Goal: Task Accomplishment & Management: Use online tool/utility

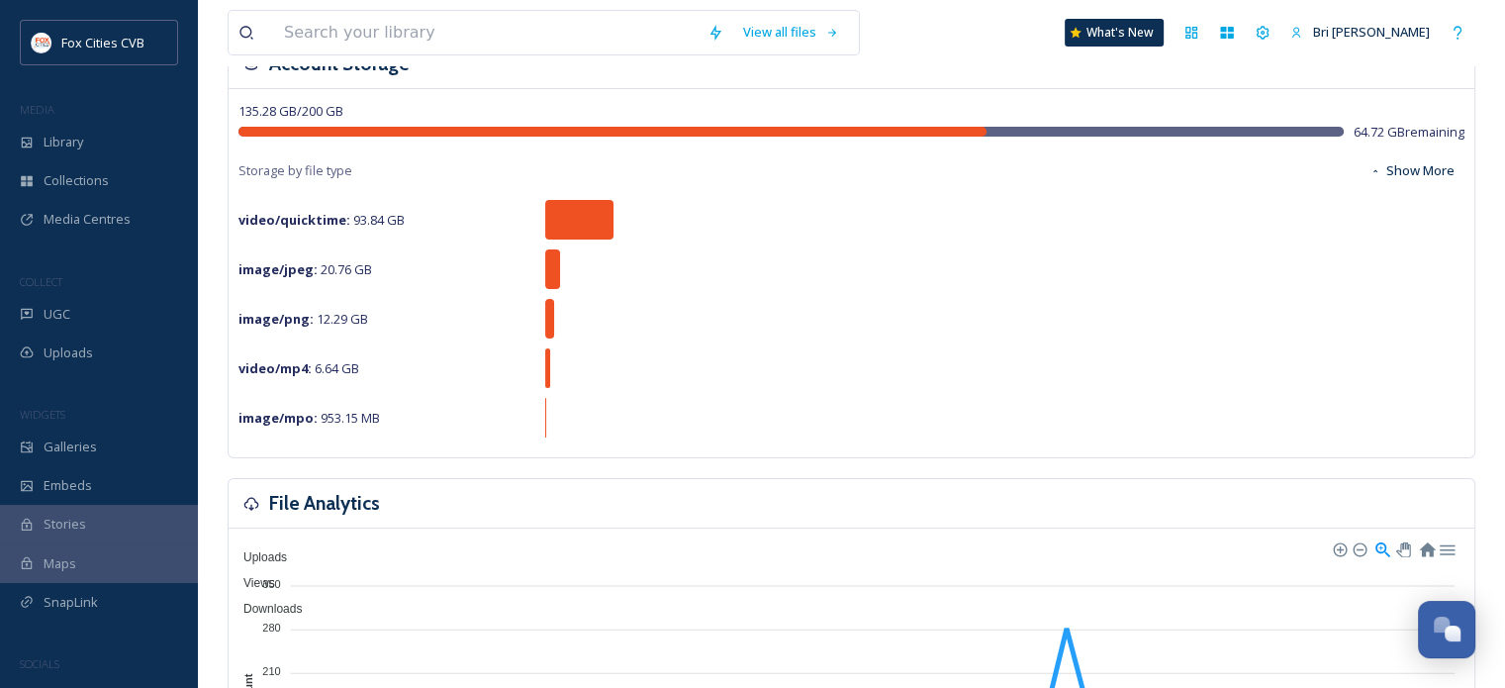
scroll to position [146, 0]
click at [51, 593] on span "SnapLink" at bounding box center [71, 602] width 54 height 19
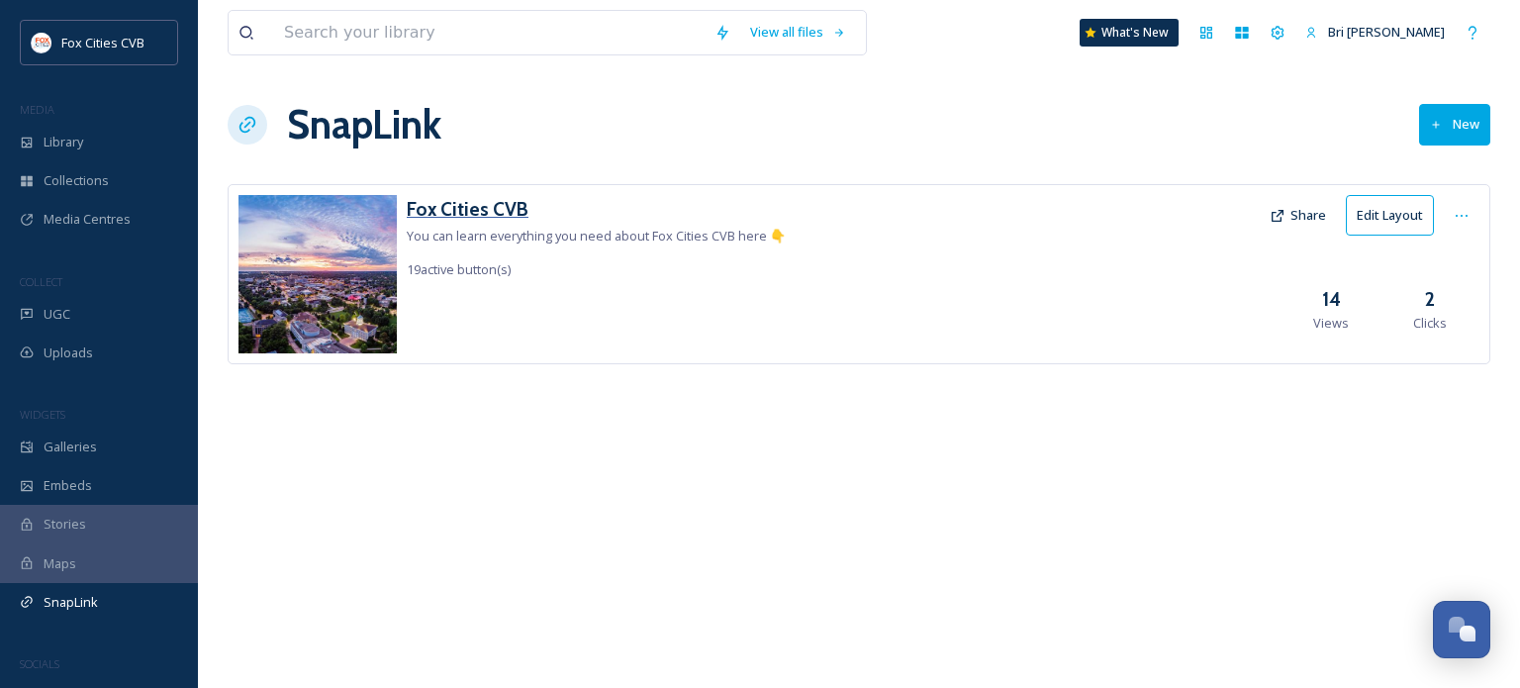
click at [470, 210] on h3 "Fox Cities CVB" at bounding box center [596, 209] width 379 height 29
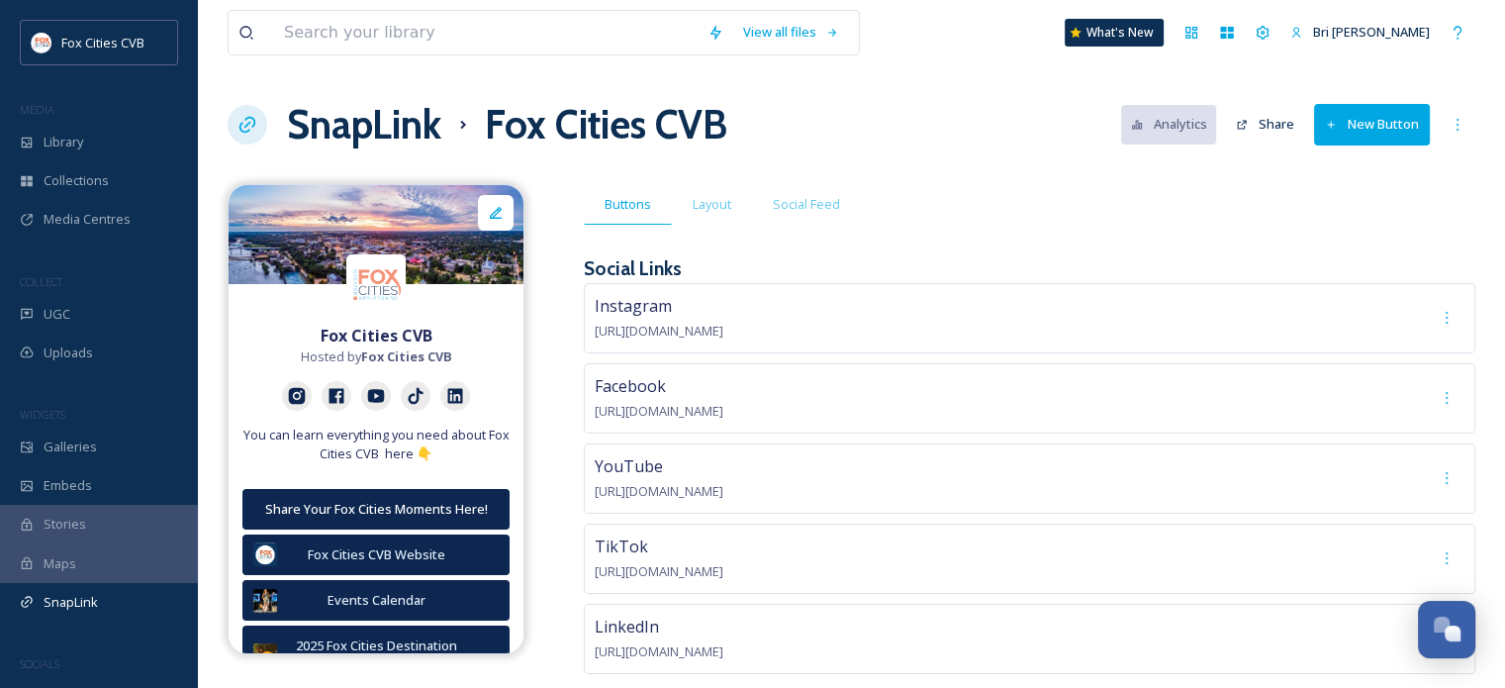
click at [1342, 110] on button "New Button" at bounding box center [1372, 124] width 116 height 41
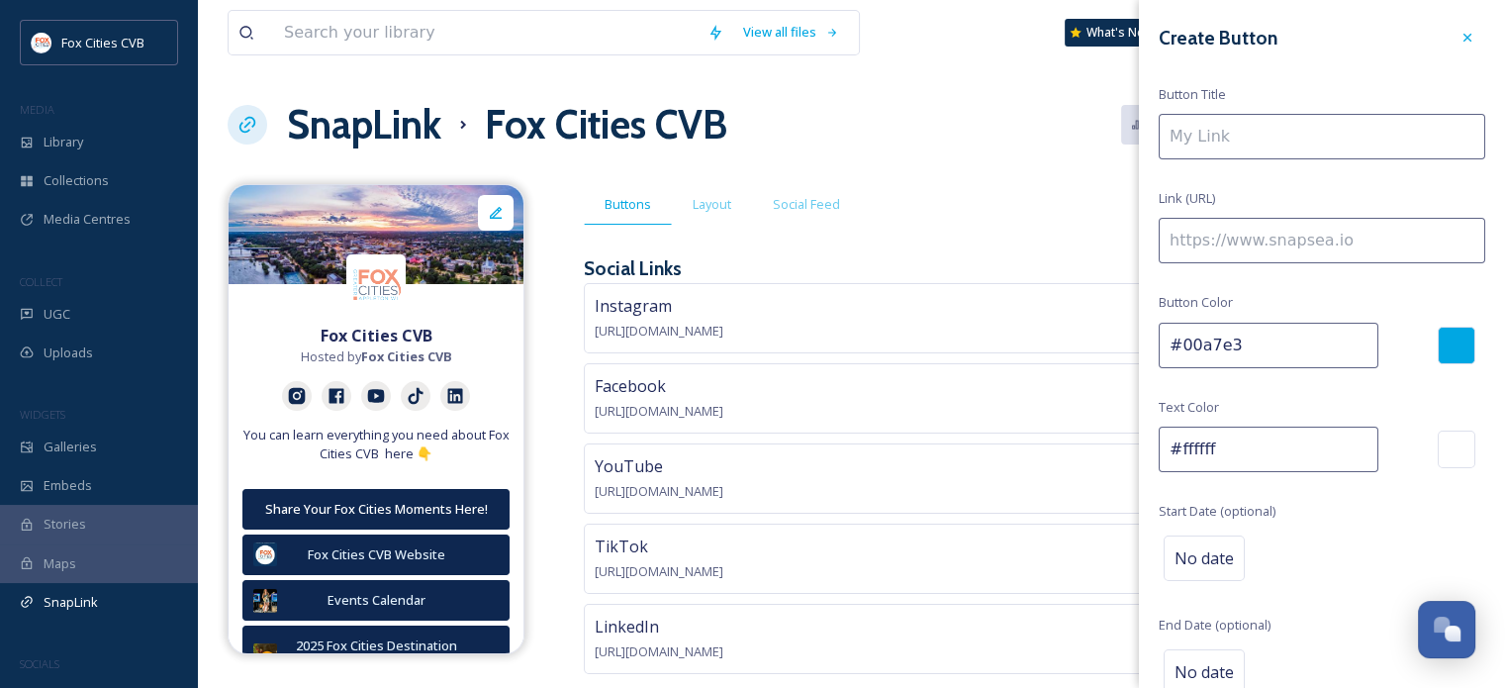
click at [1295, 131] on input at bounding box center [1322, 137] width 327 height 46
type input "[PERSON_NAME]'s Octoberfest"
click at [1251, 225] on input at bounding box center [1322, 241] width 327 height 46
paste input "[URL][DOMAIN_NAME]"
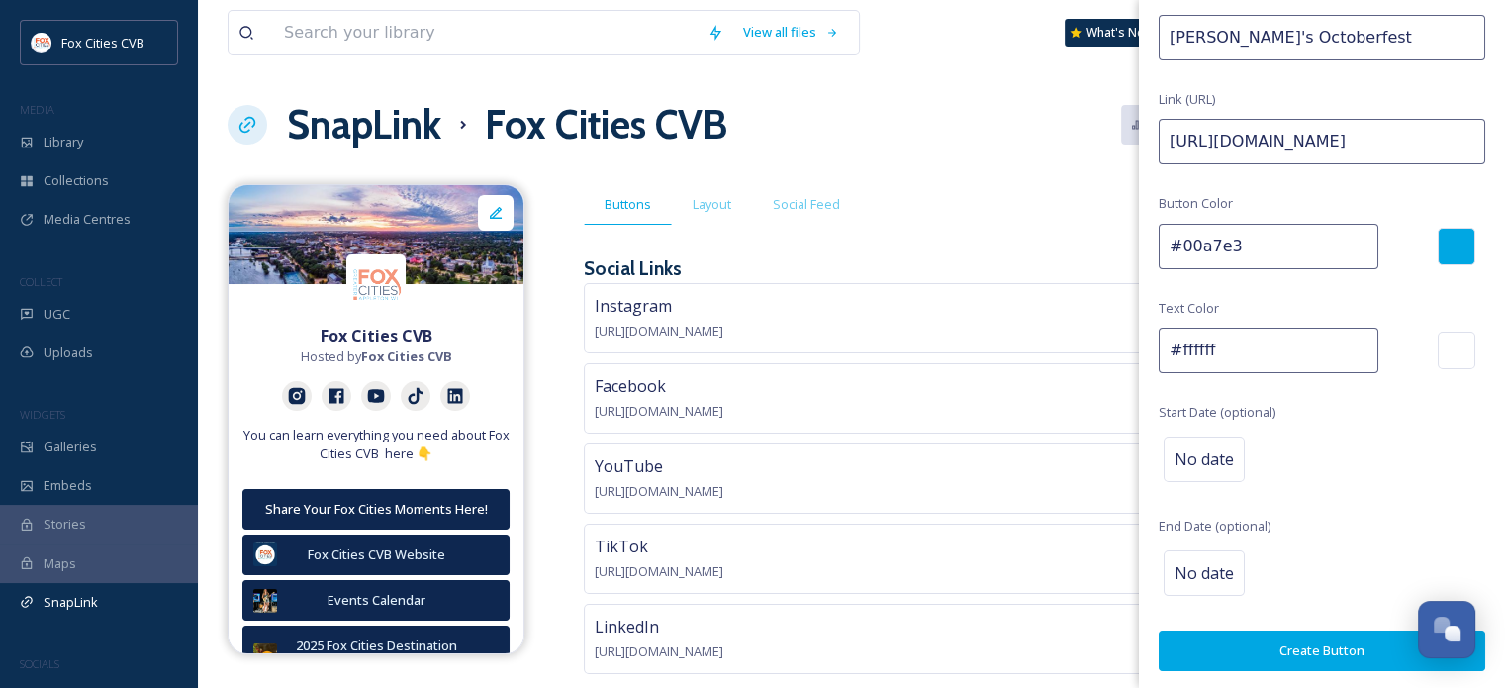
type input "[URL][DOMAIN_NAME]"
click at [1438, 259] on div at bounding box center [1457, 247] width 38 height 38
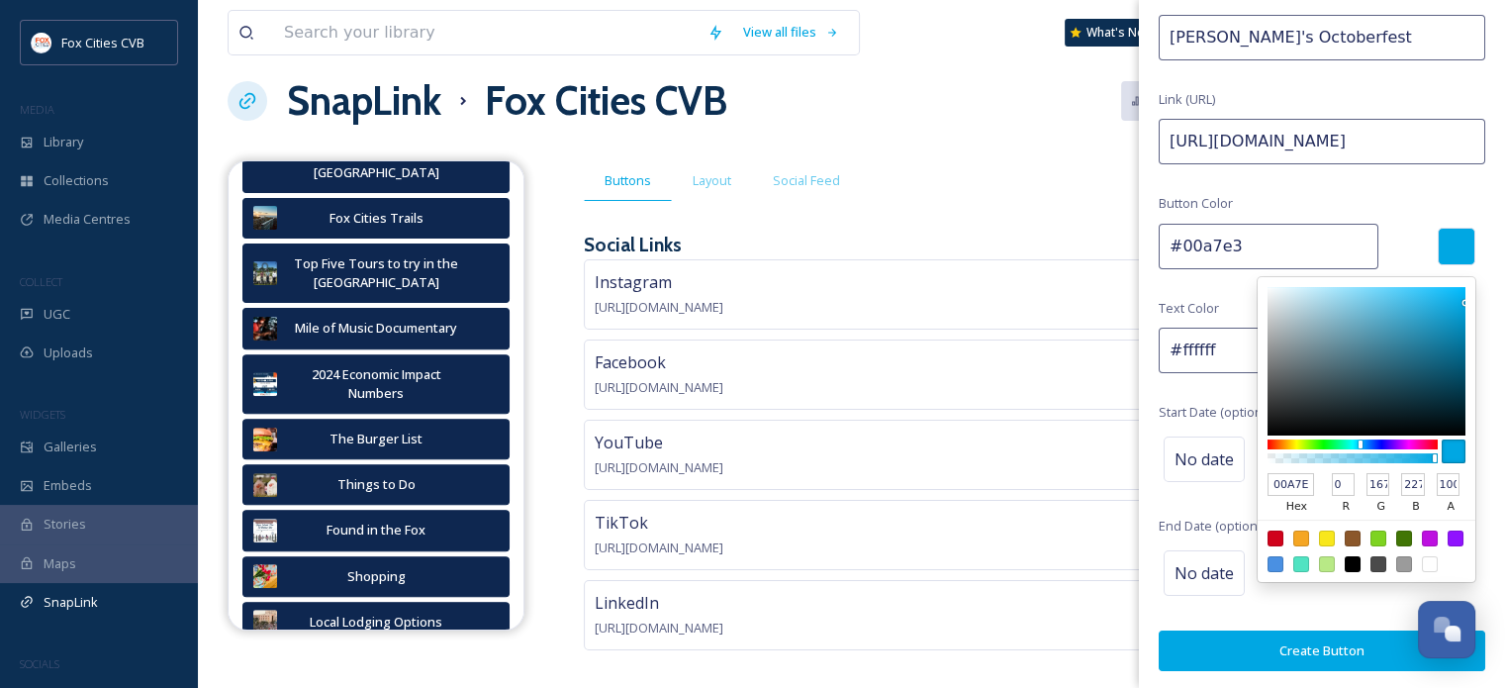
scroll to position [27, 0]
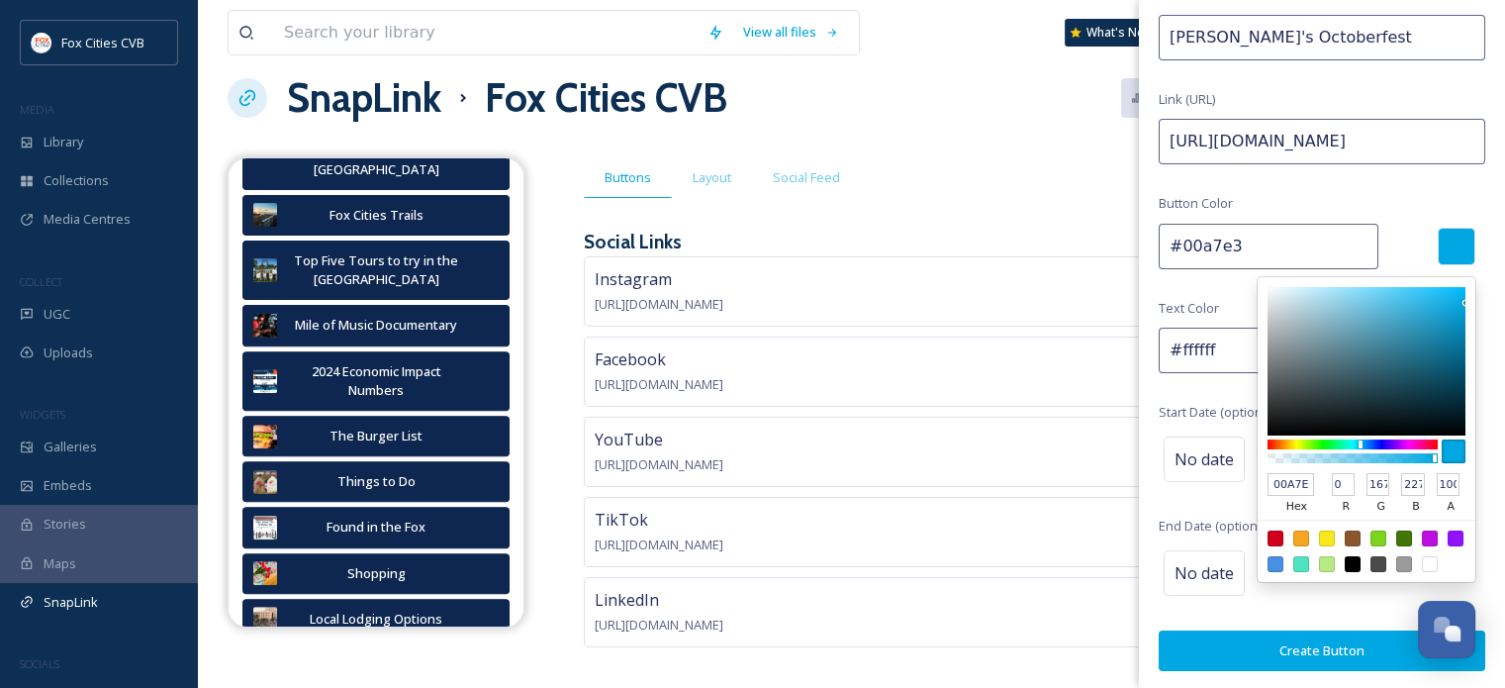
click at [1273, 483] on input "00A7E3" at bounding box center [1291, 485] width 47 height 24
type input "0c"
type input "#00cc22"
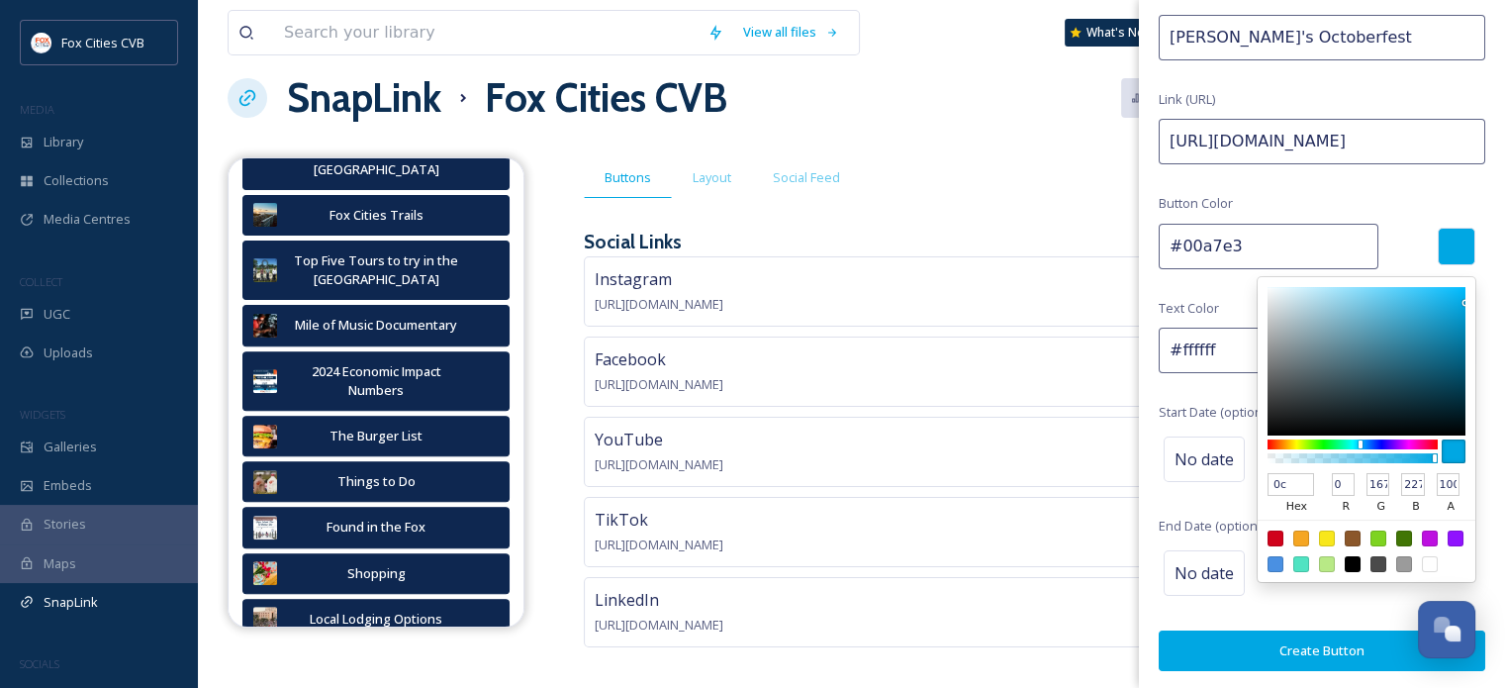
type input "0c2"
type input "204"
type input "34"
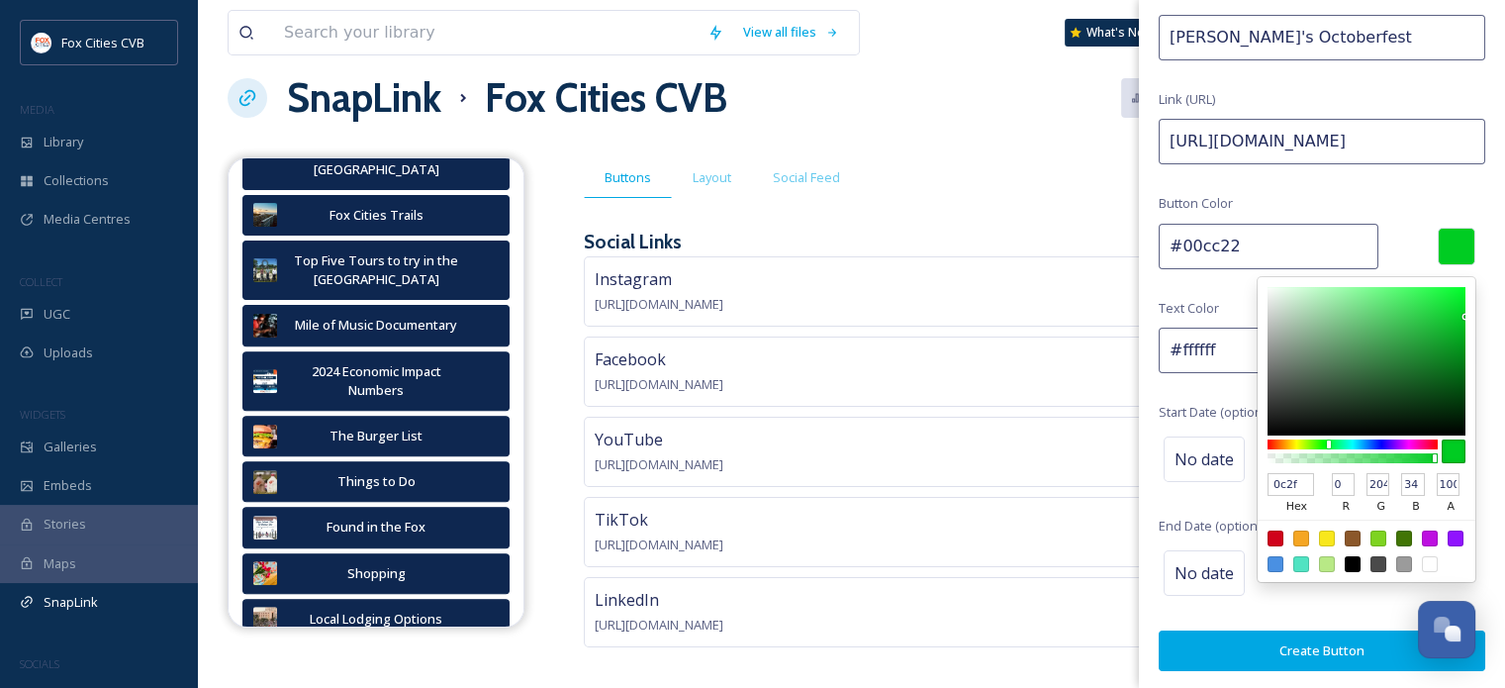
type input "0c2f5"
type input "#0c2f53"
type input "0c2f53"
type input "12"
type input "47"
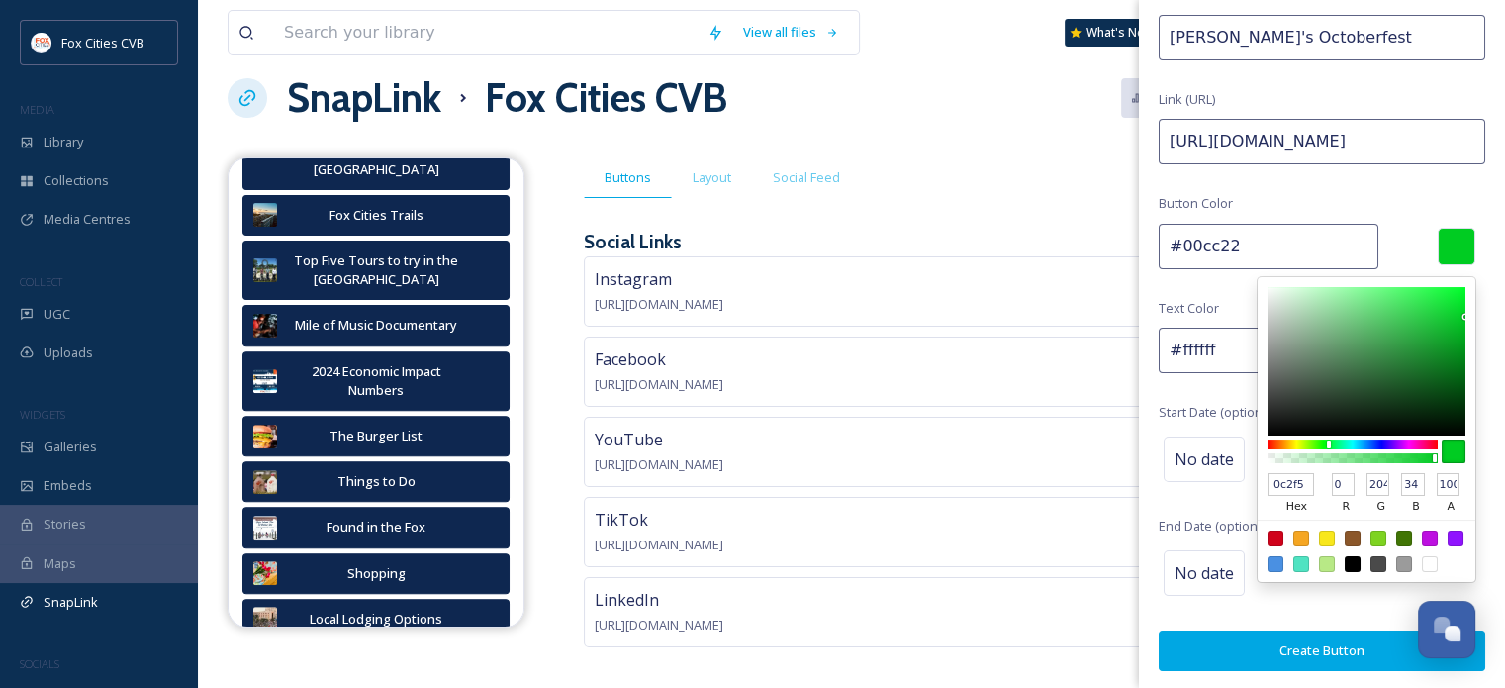
type input "83"
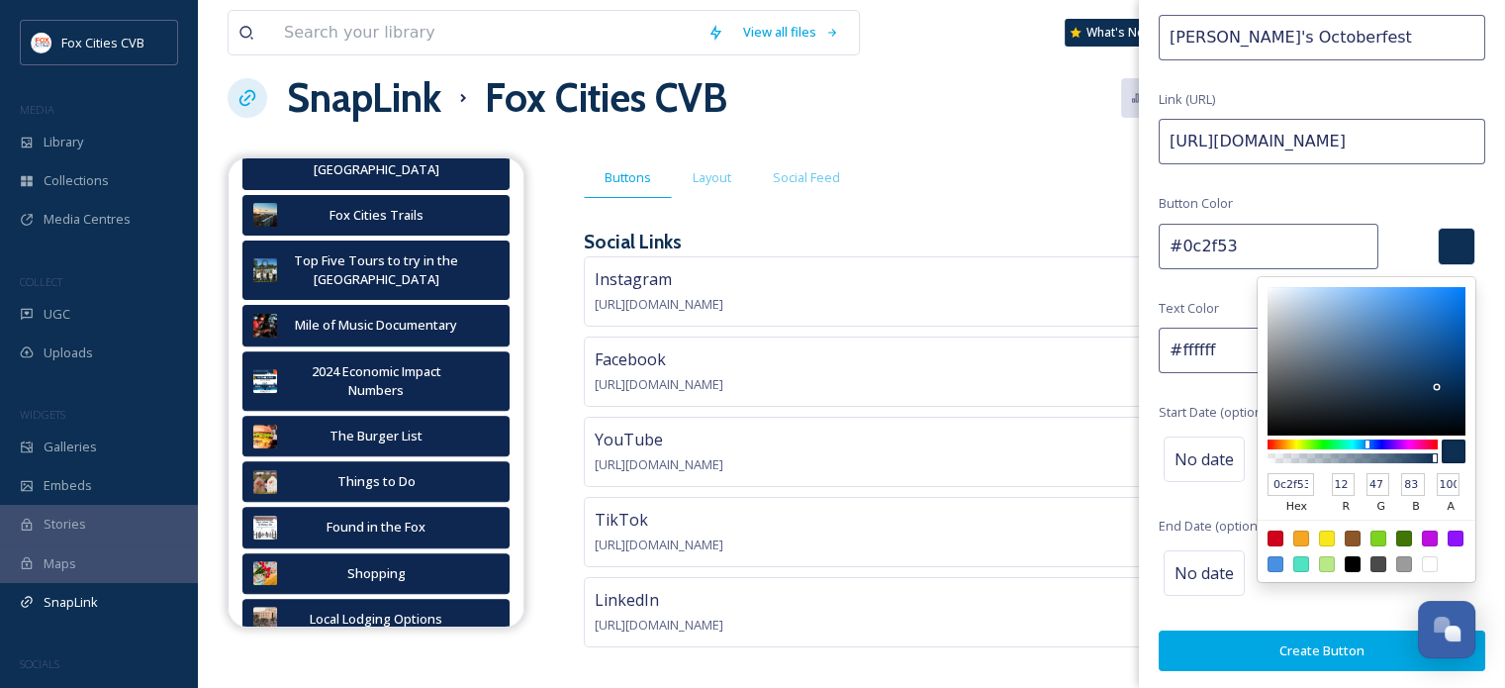
type input "0c2f53"
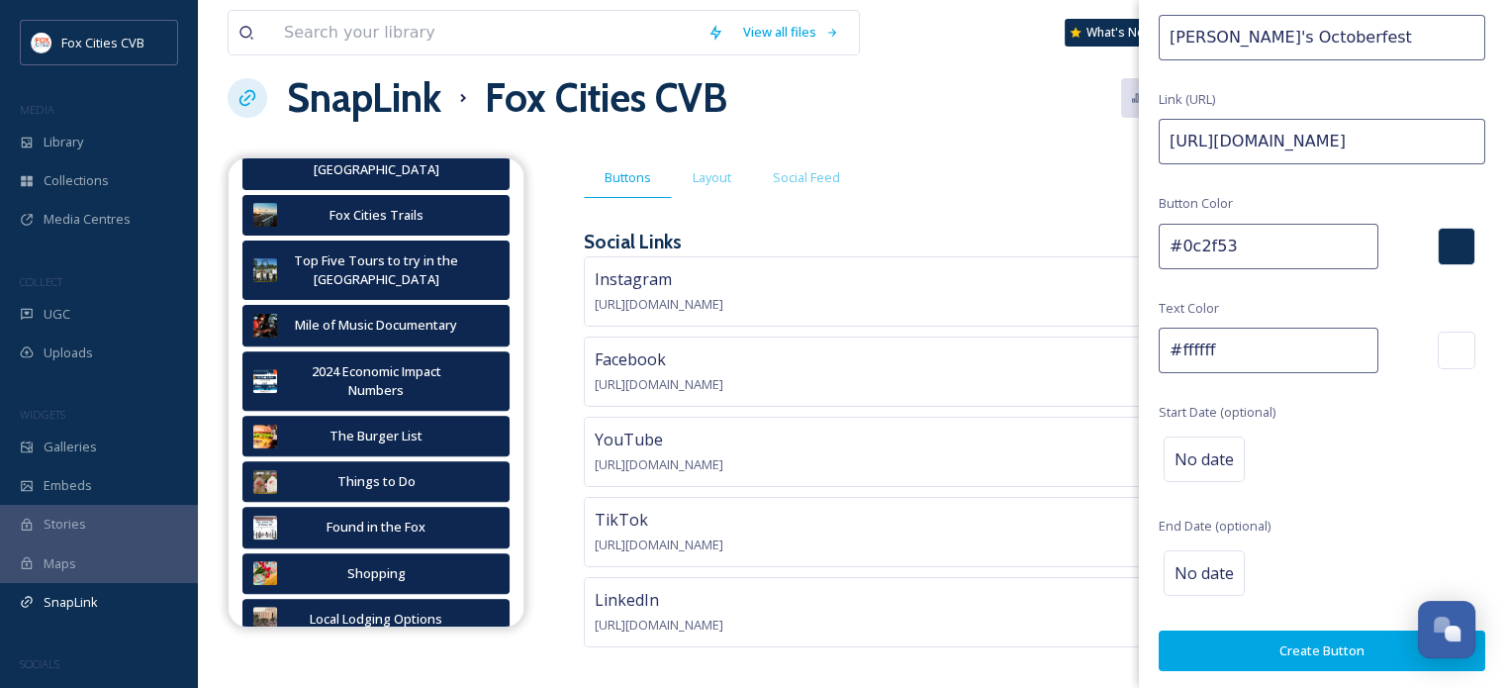
click at [1438, 193] on div "Create Button Button Title Appleton's Octoberfest Link (URL) [URL][DOMAIN_NAME]…" at bounding box center [1322, 296] width 366 height 790
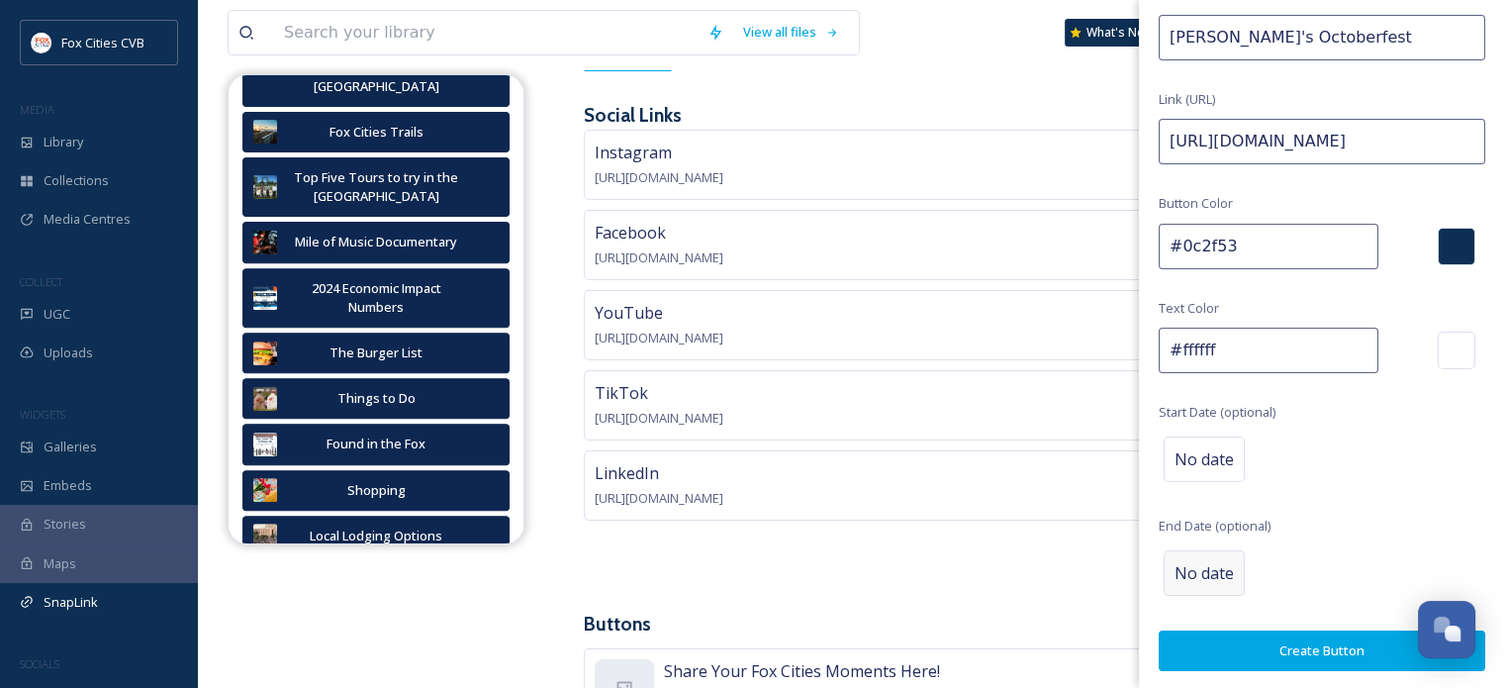
click at [1195, 588] on div "No date" at bounding box center [1204, 573] width 81 height 46
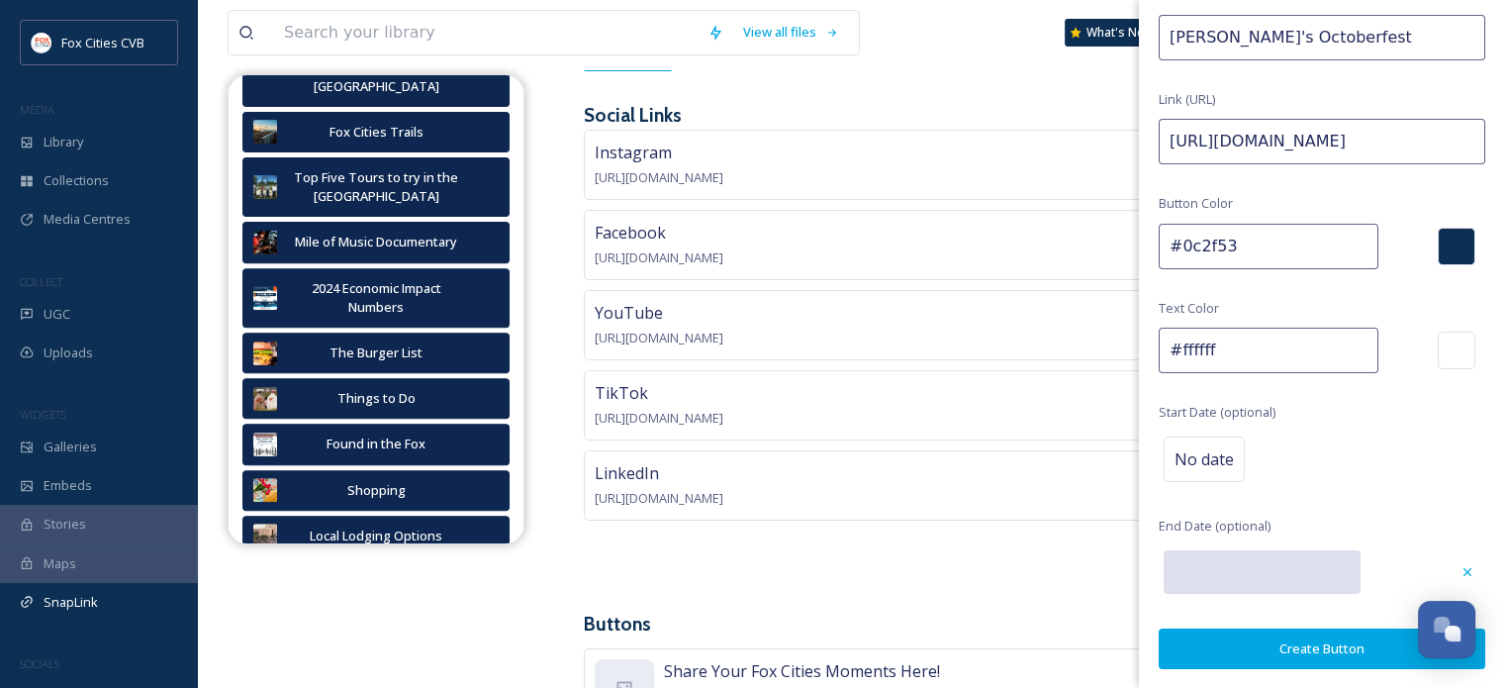
scroll to position [98, 0]
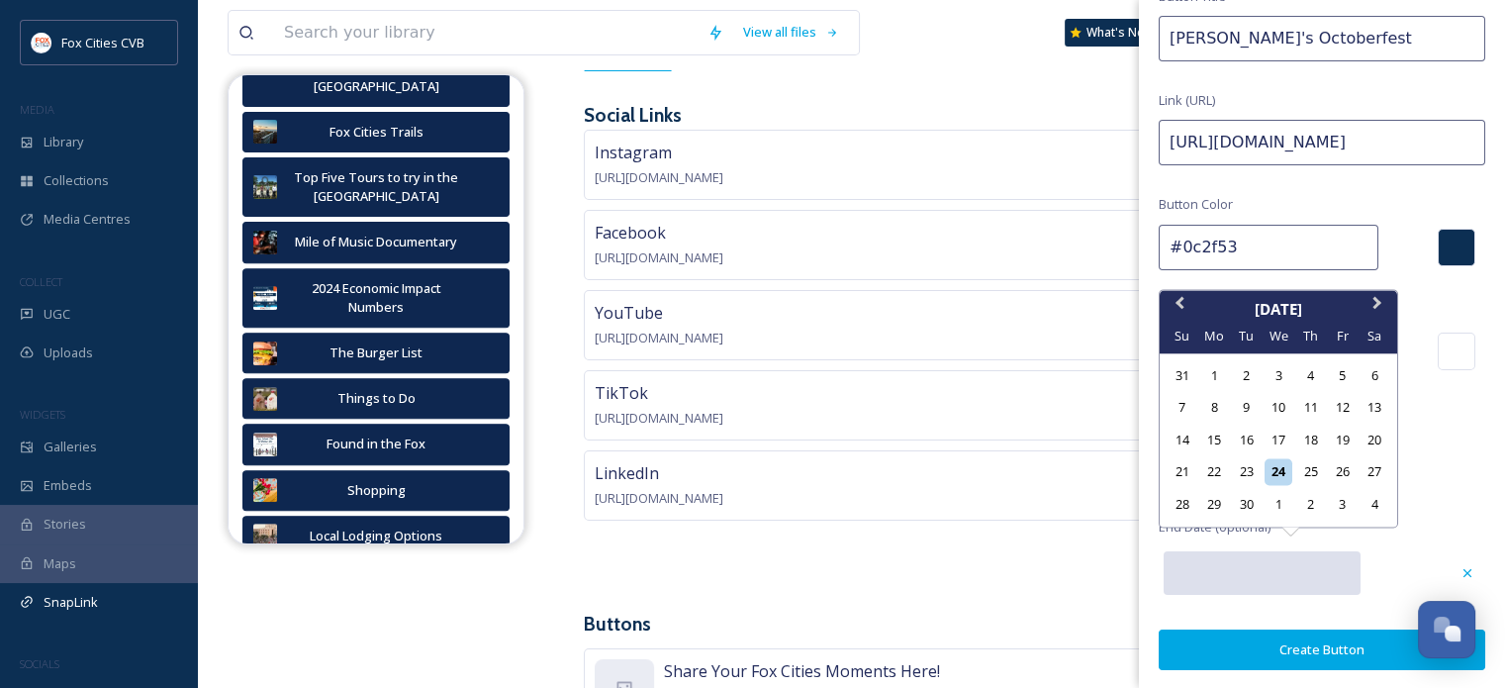
click at [1192, 576] on input "text" at bounding box center [1262, 573] width 197 height 44
click at [1215, 506] on div "29" at bounding box center [1214, 504] width 27 height 27
type input "[DATE]"
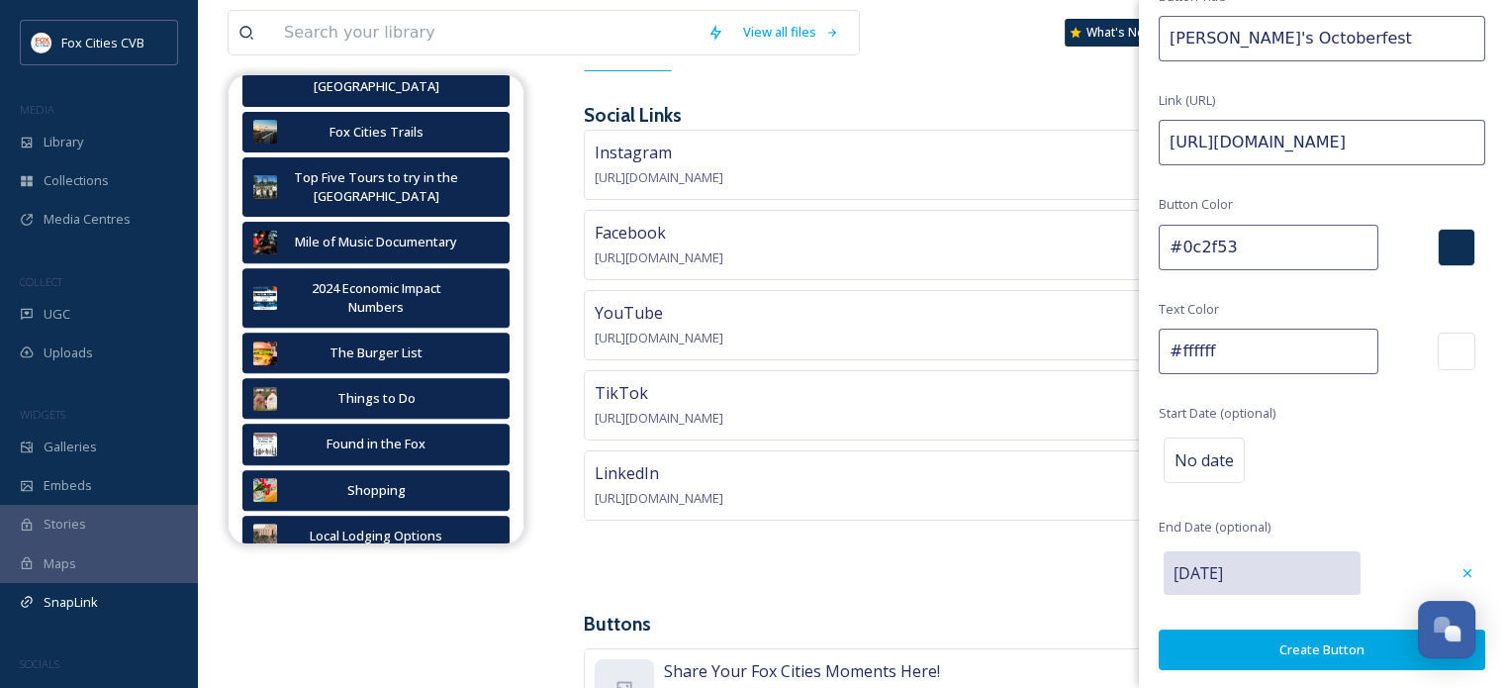
click at [1285, 647] on button "Create Button" at bounding box center [1322, 649] width 327 height 41
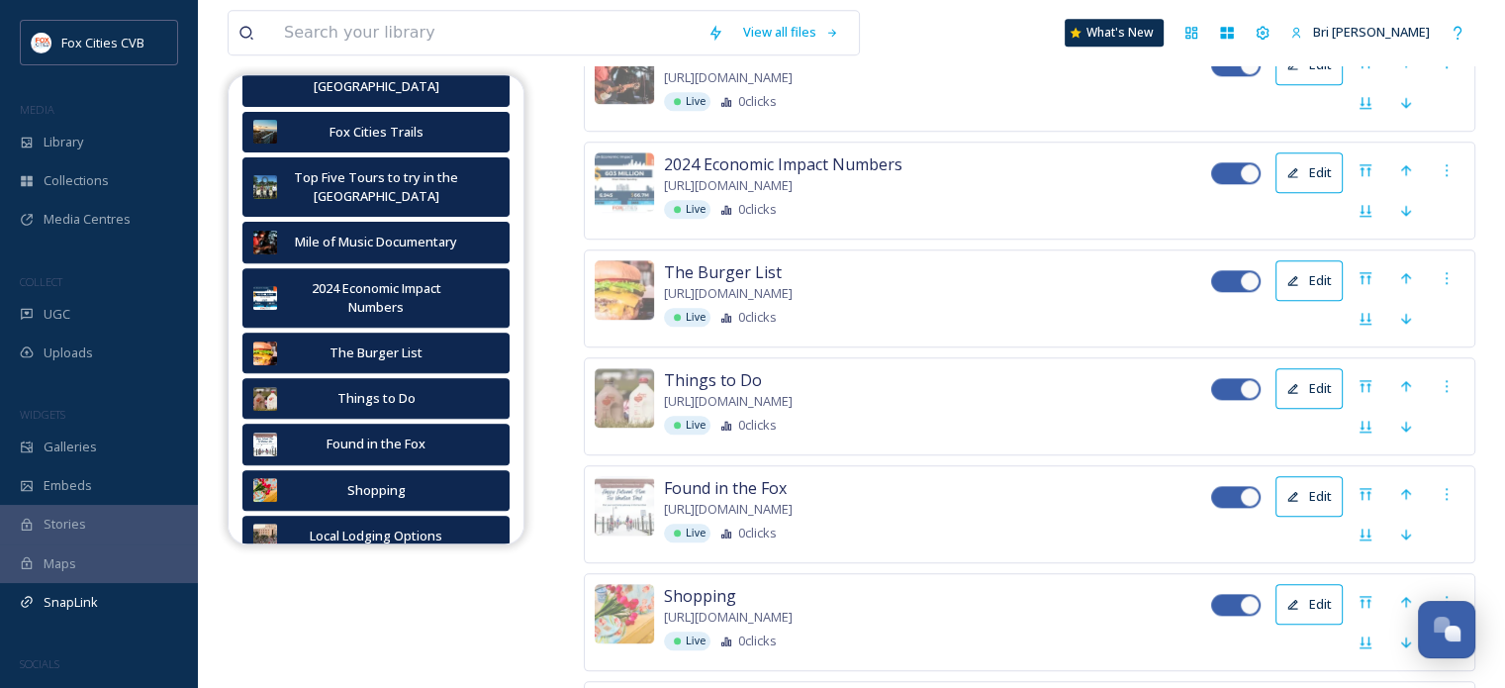
scroll to position [2318, 0]
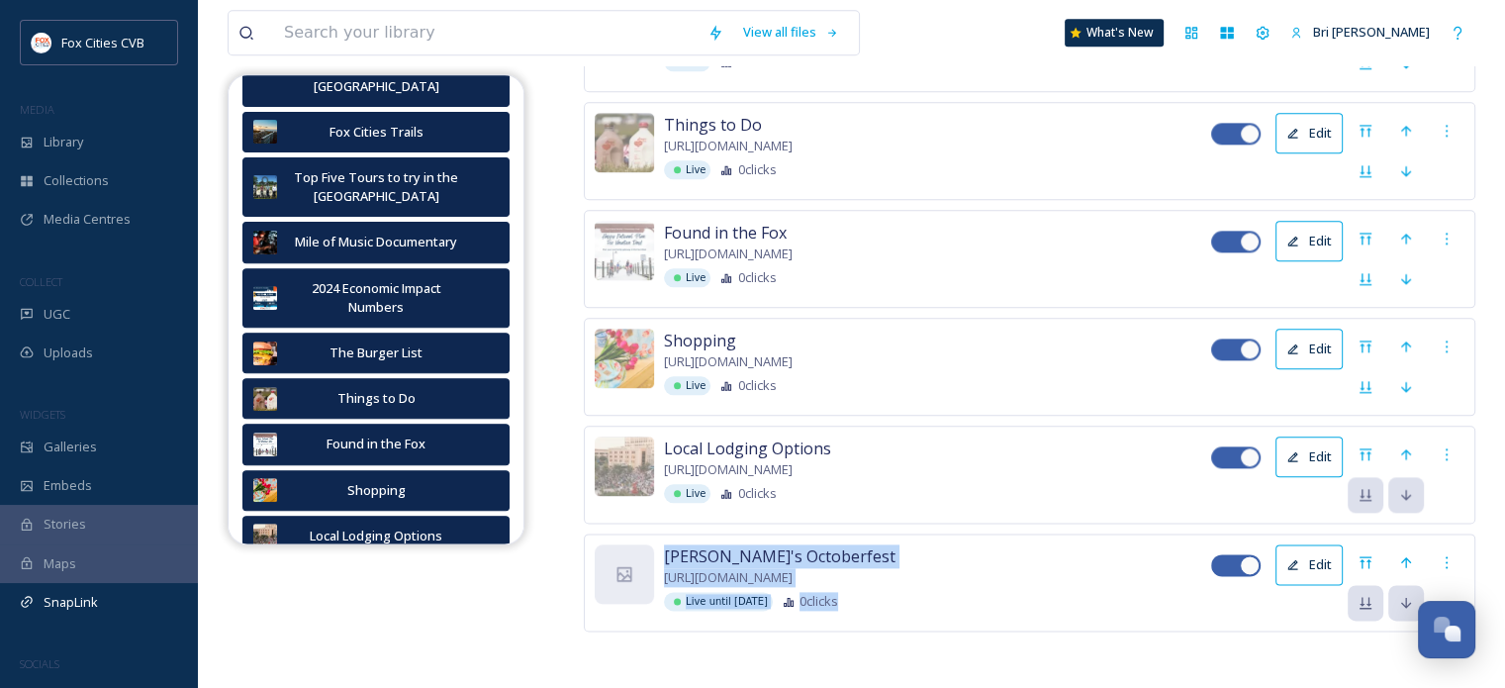
drag, startPoint x: 1368, startPoint y: 521, endPoint x: 1223, endPoint y: 604, distance: 166.7
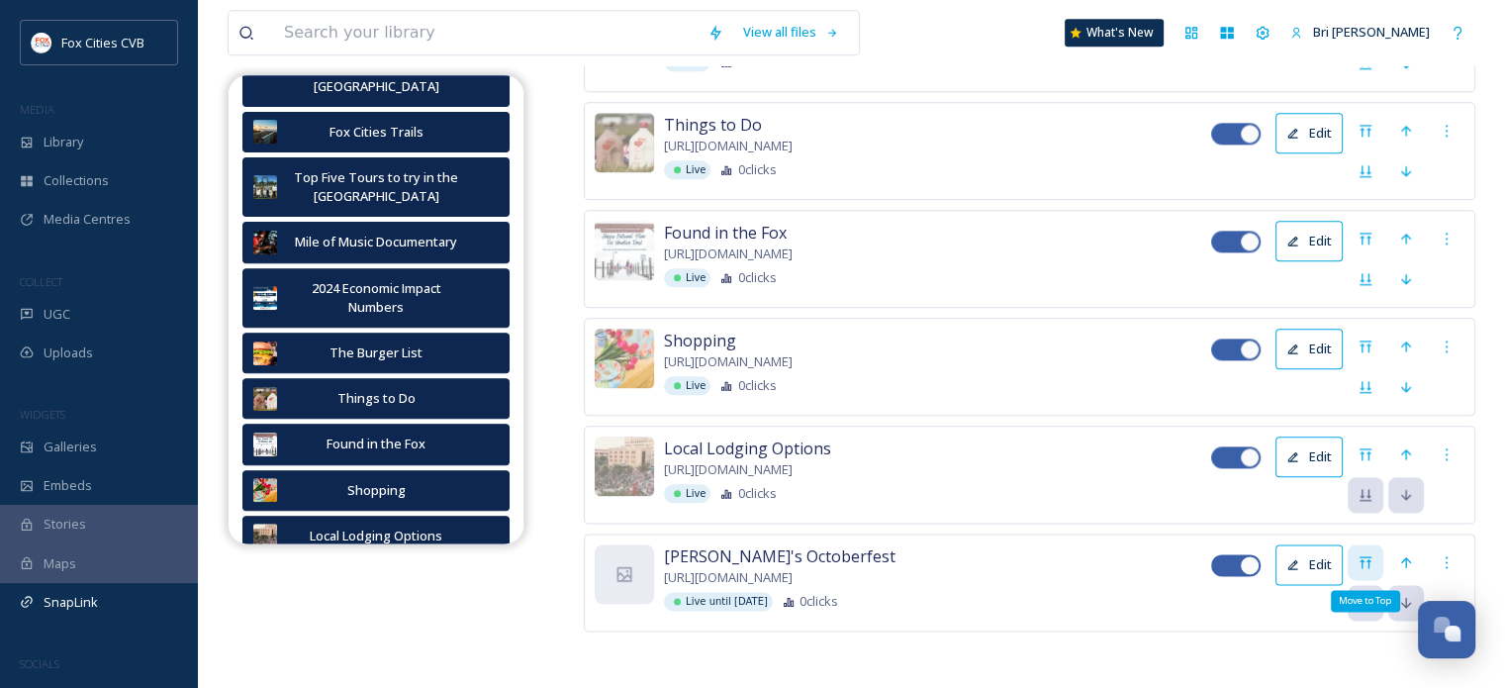
click at [1370, 554] on icon at bounding box center [1366, 562] width 16 height 16
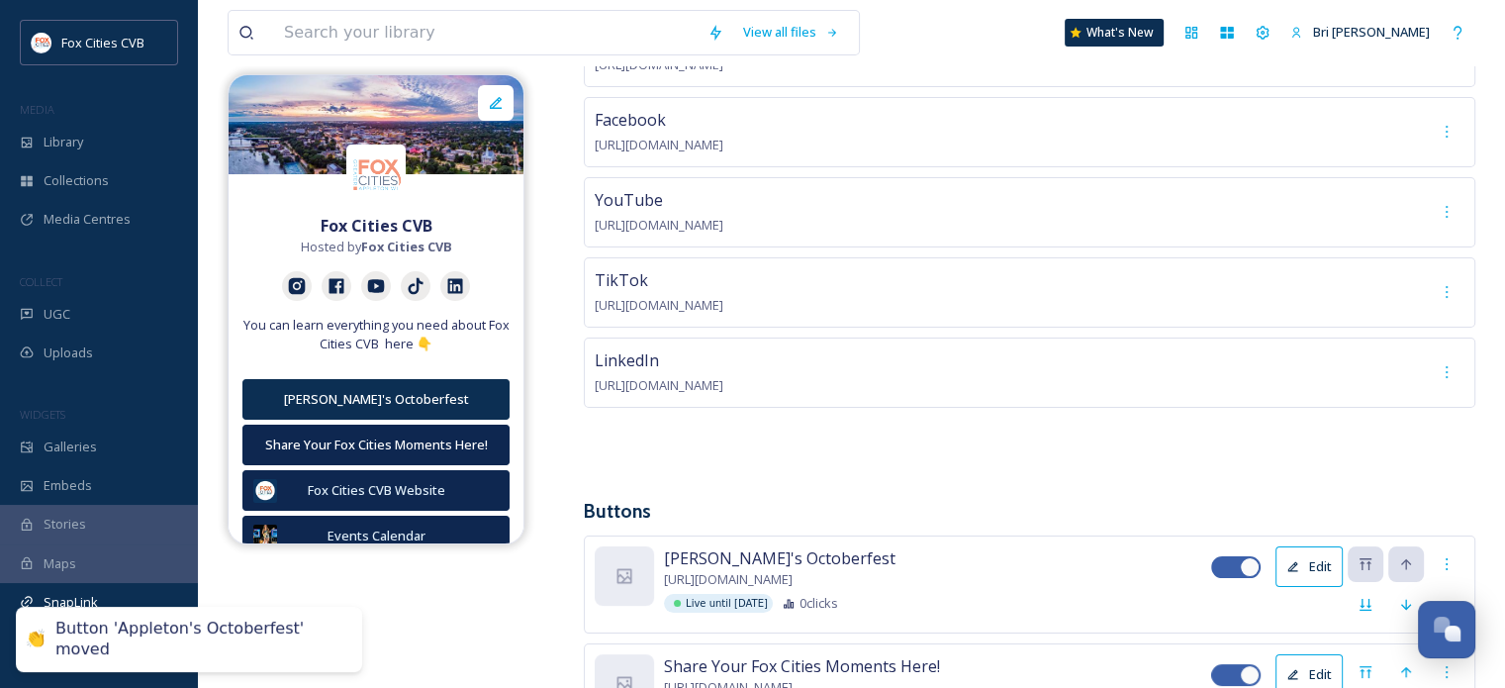
scroll to position [443, 0]
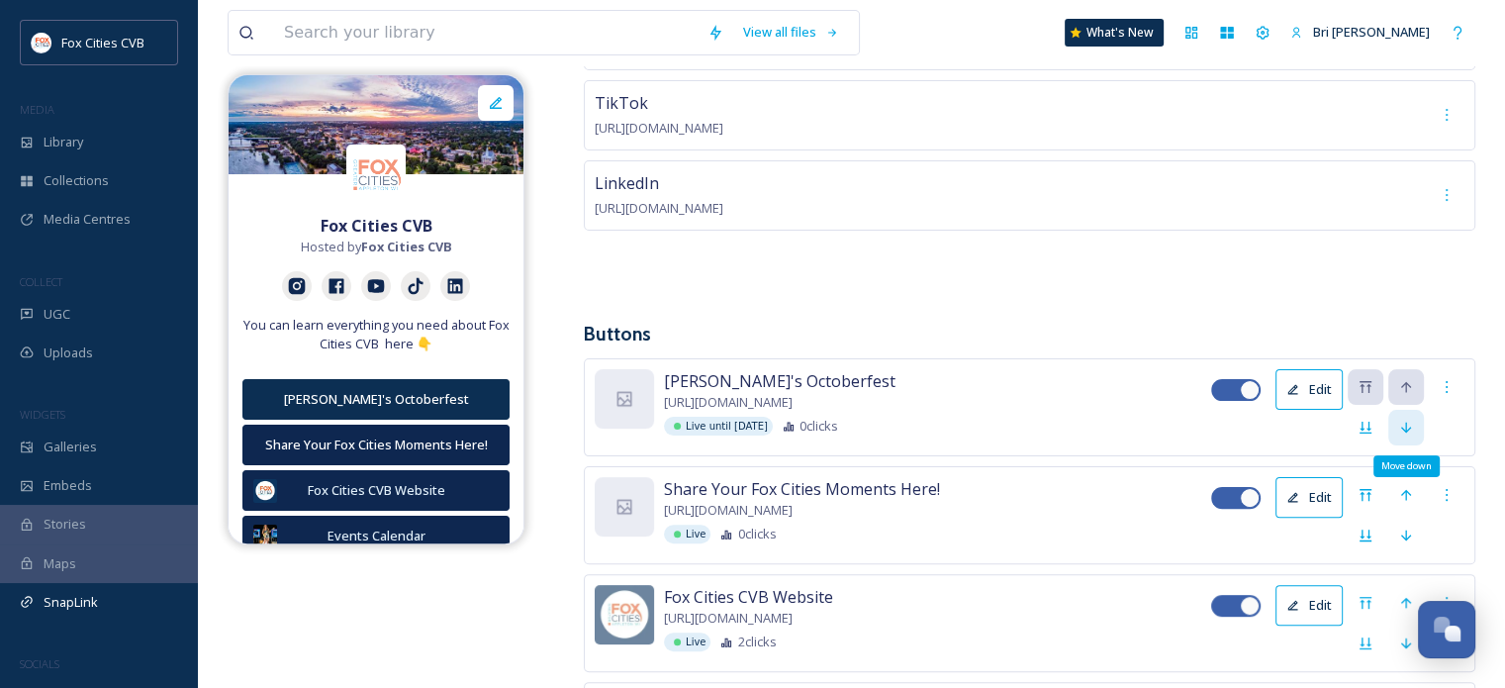
click at [1409, 422] on icon at bounding box center [1406, 428] width 16 height 16
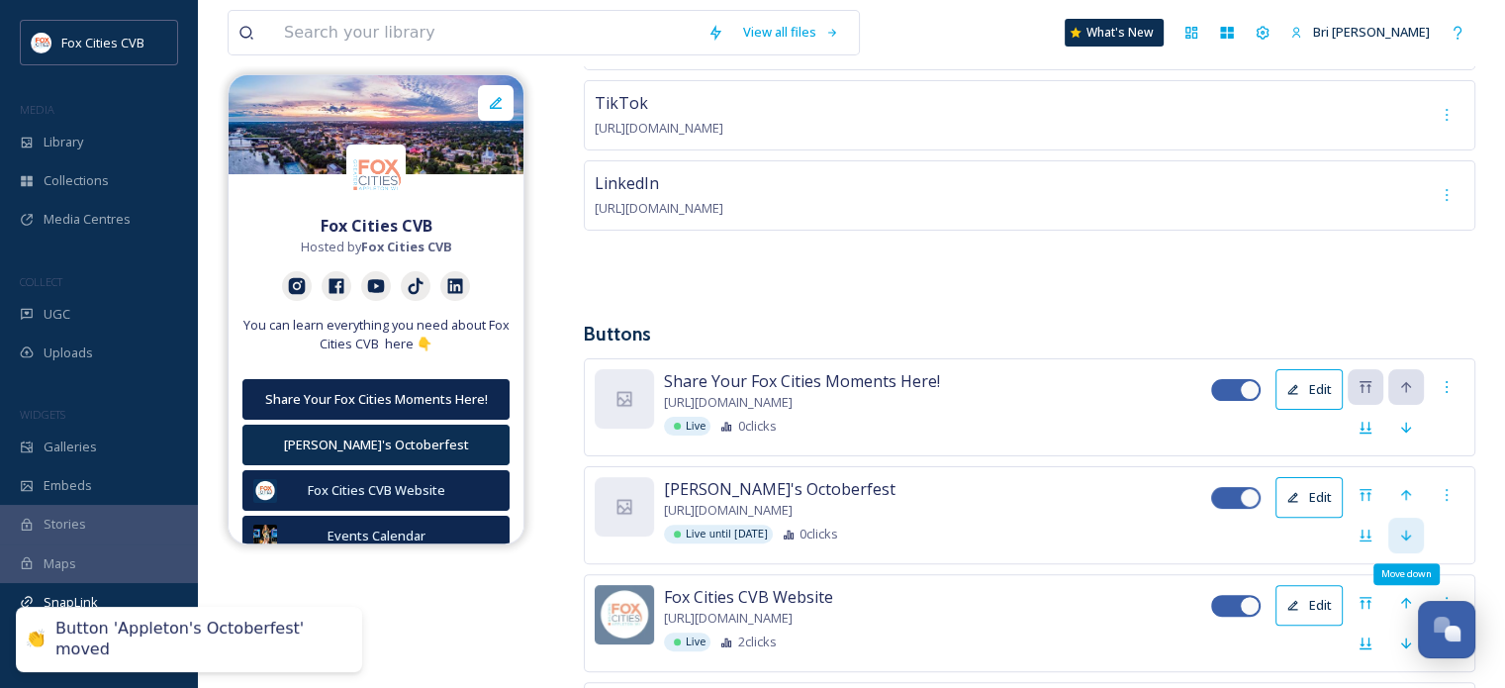
click at [1405, 529] on icon at bounding box center [1406, 534] width 10 height 11
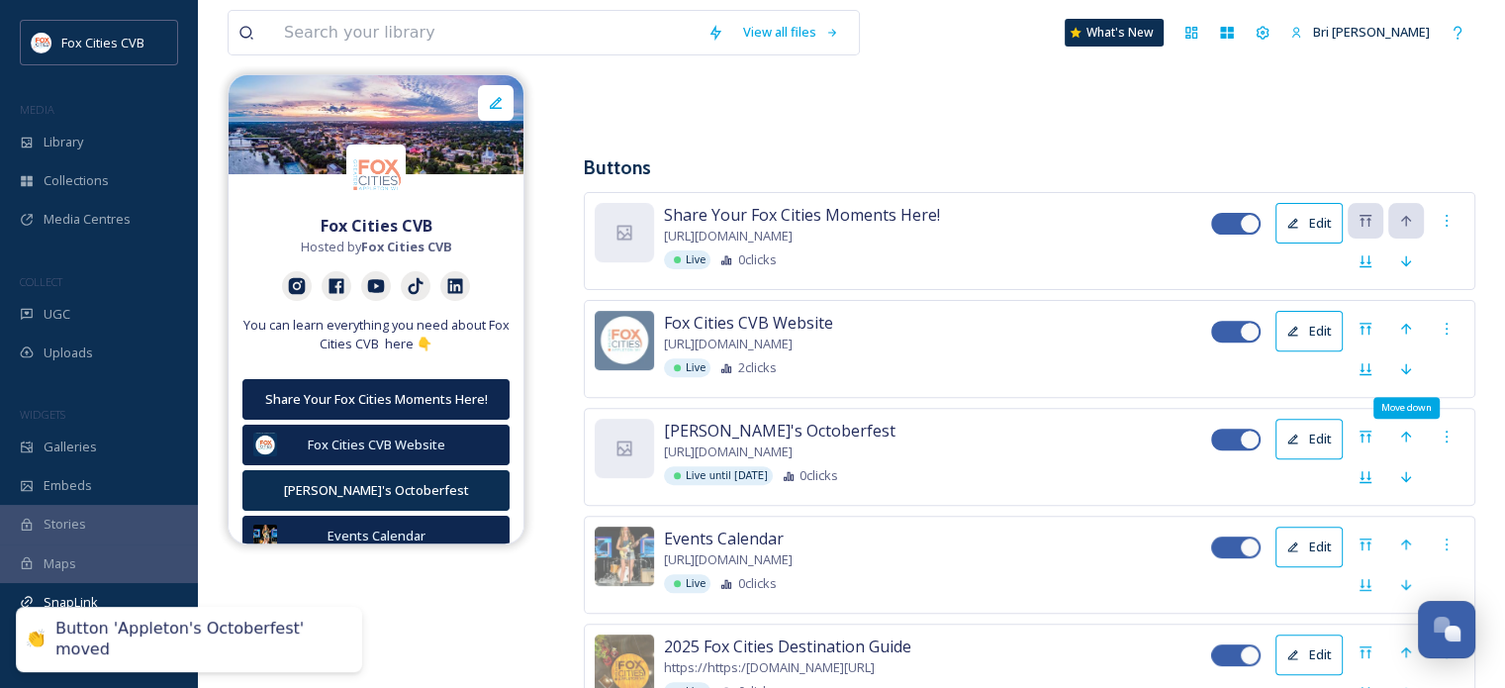
scroll to position [618, 0]
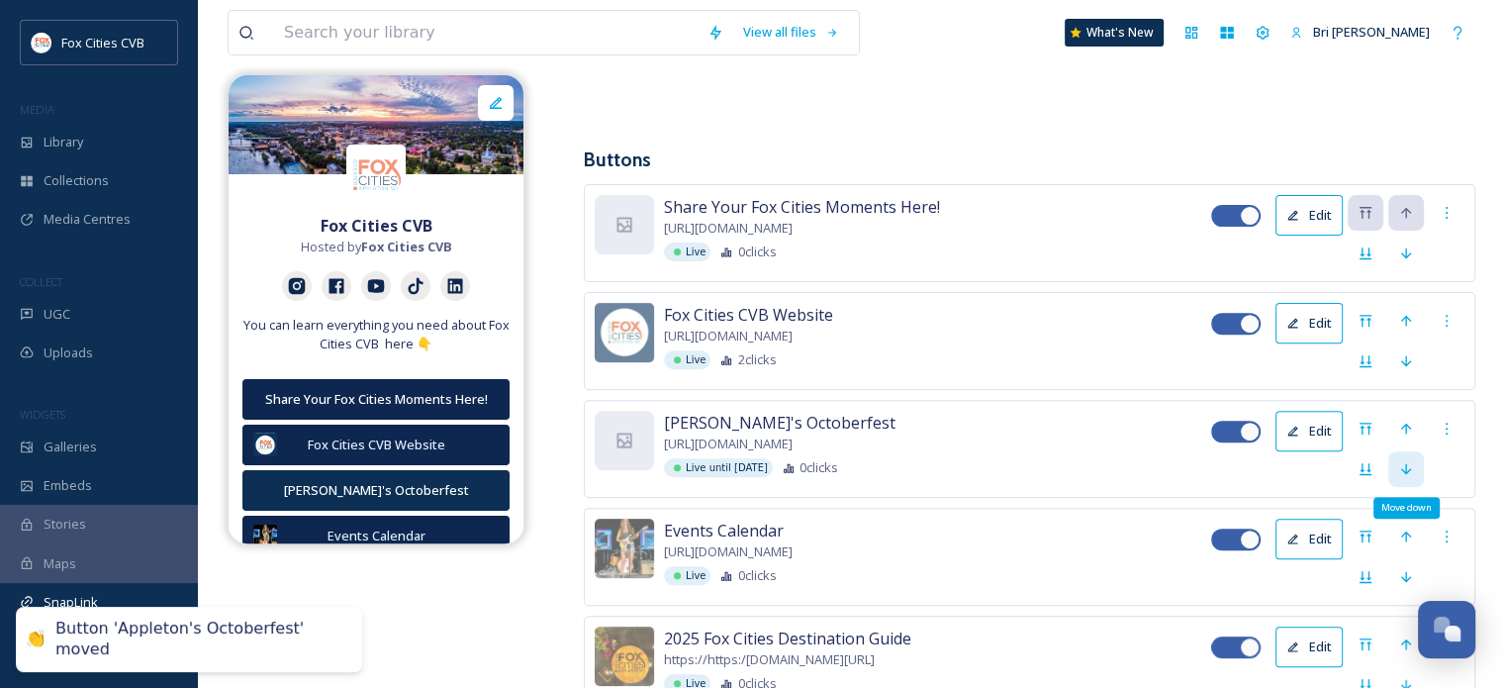
click at [1405, 466] on icon at bounding box center [1406, 468] width 10 height 11
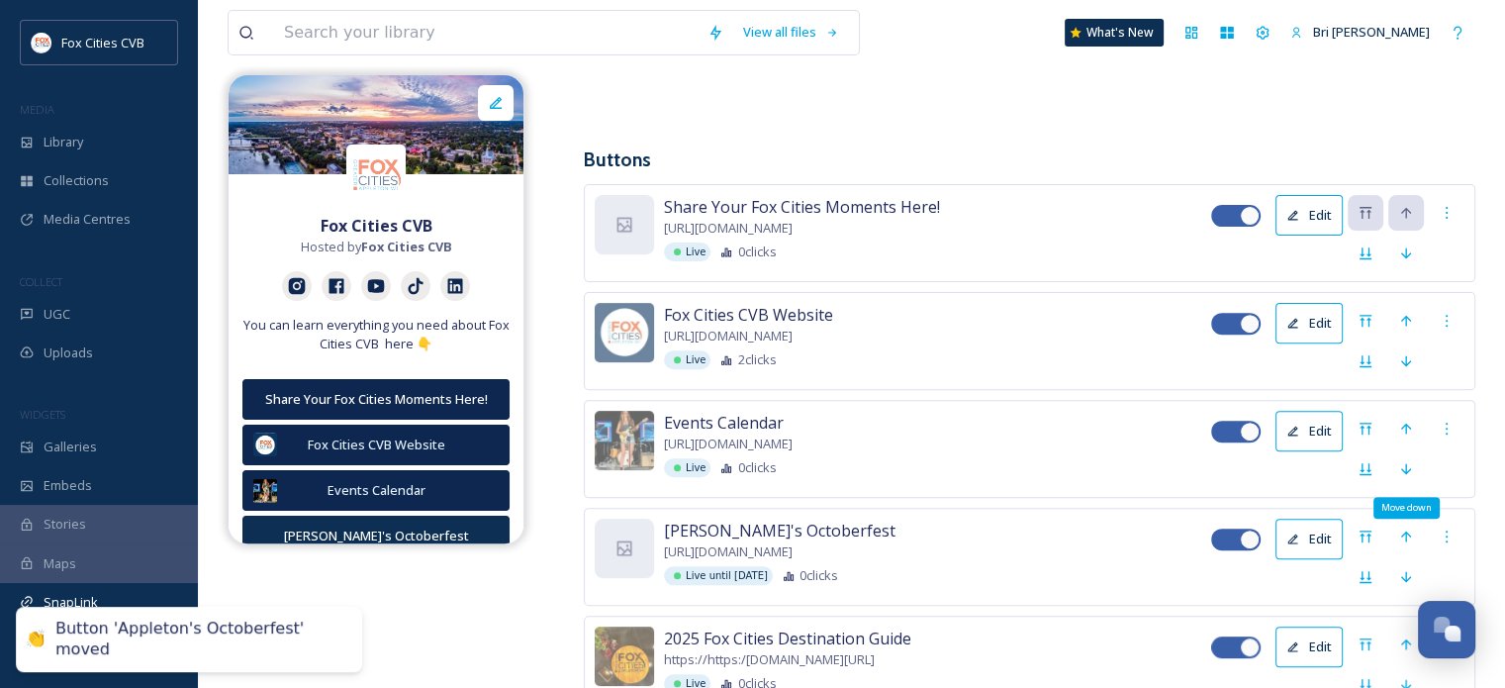
click at [1405, 466] on icon at bounding box center [1406, 468] width 10 height 11
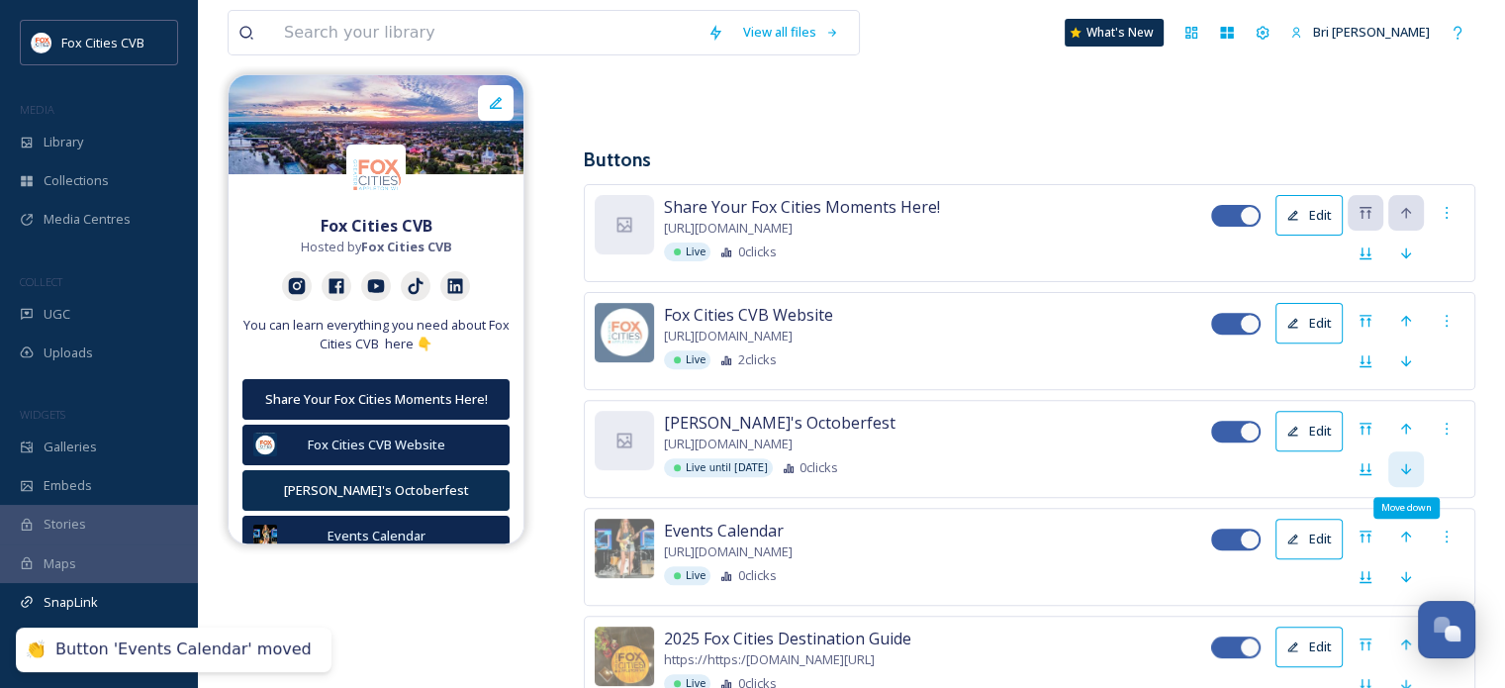
click at [1405, 470] on icon at bounding box center [1406, 469] width 16 height 16
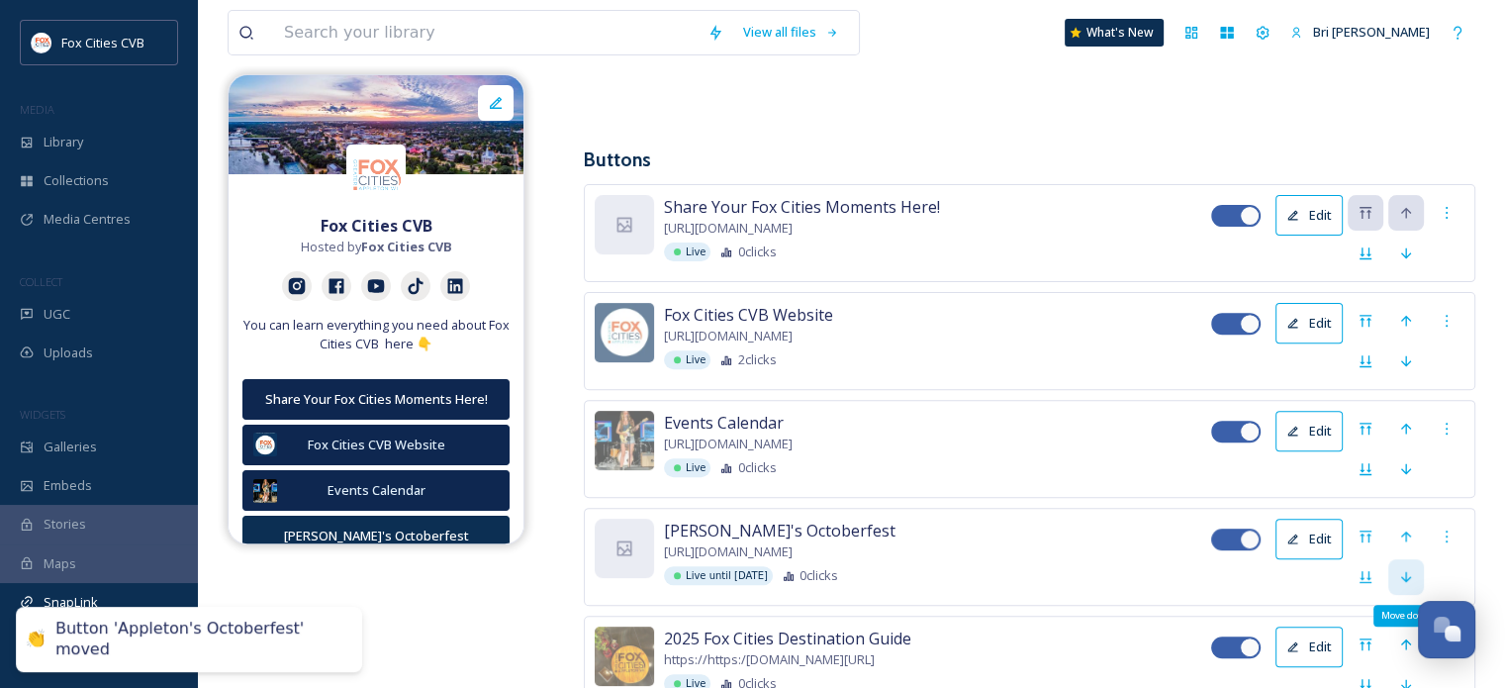
click at [1402, 571] on icon at bounding box center [1406, 576] width 10 height 11
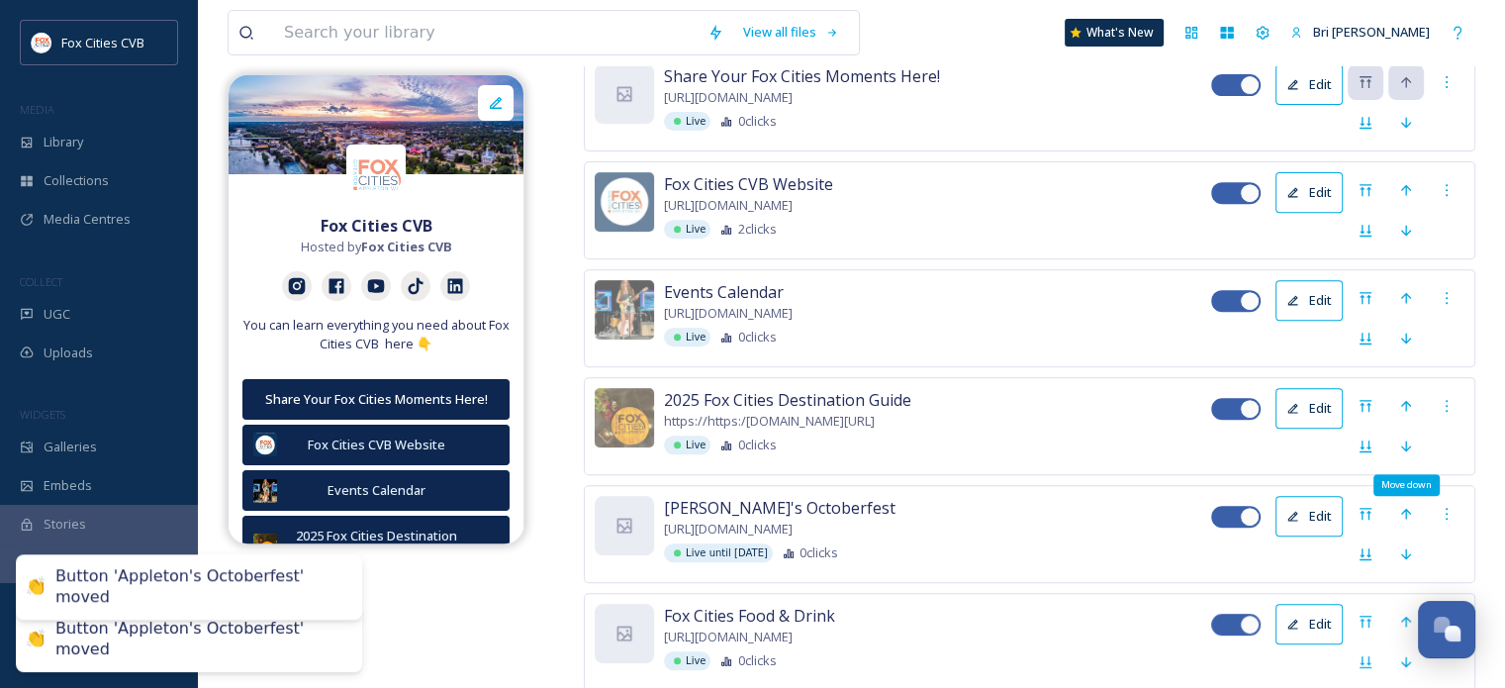
scroll to position [752, 0]
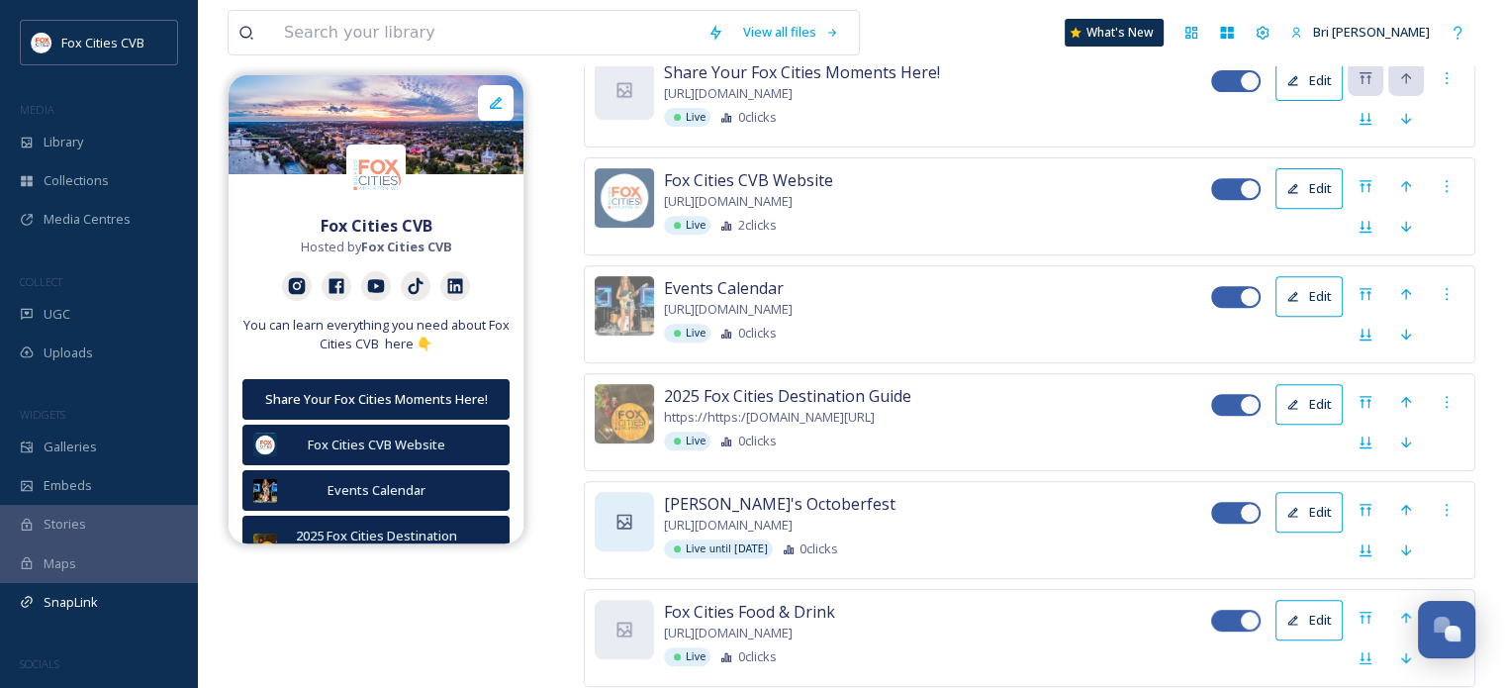
click at [619, 512] on icon at bounding box center [625, 522] width 20 height 20
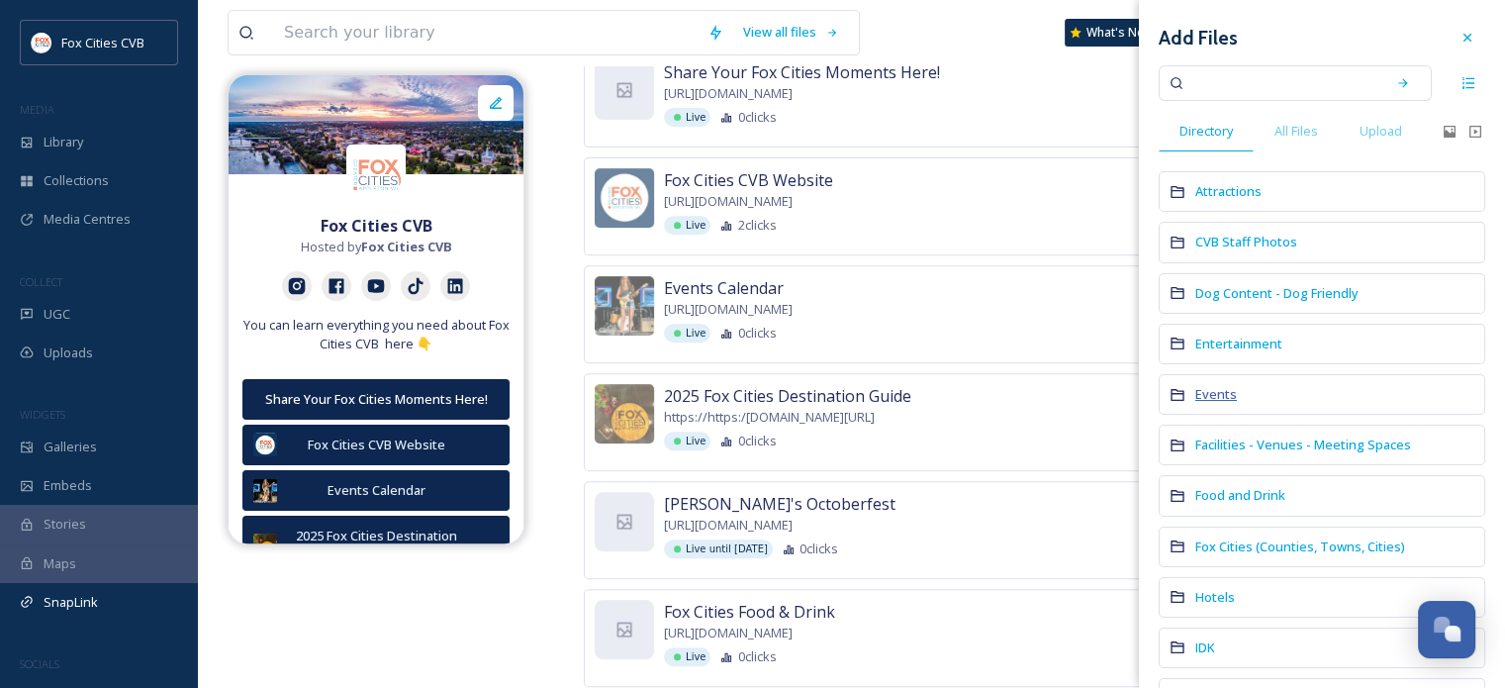
click at [1208, 385] on span "Events" at bounding box center [1216, 394] width 42 height 18
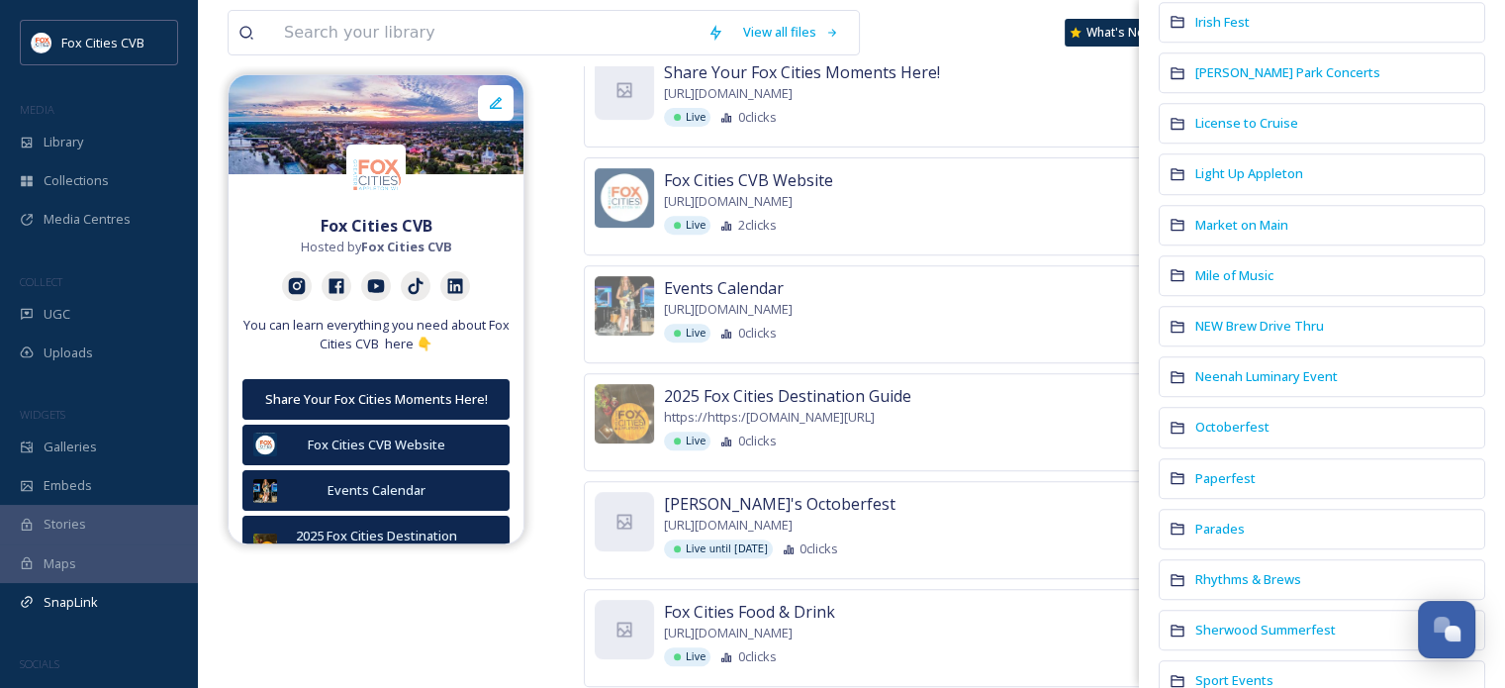
scroll to position [1435, 0]
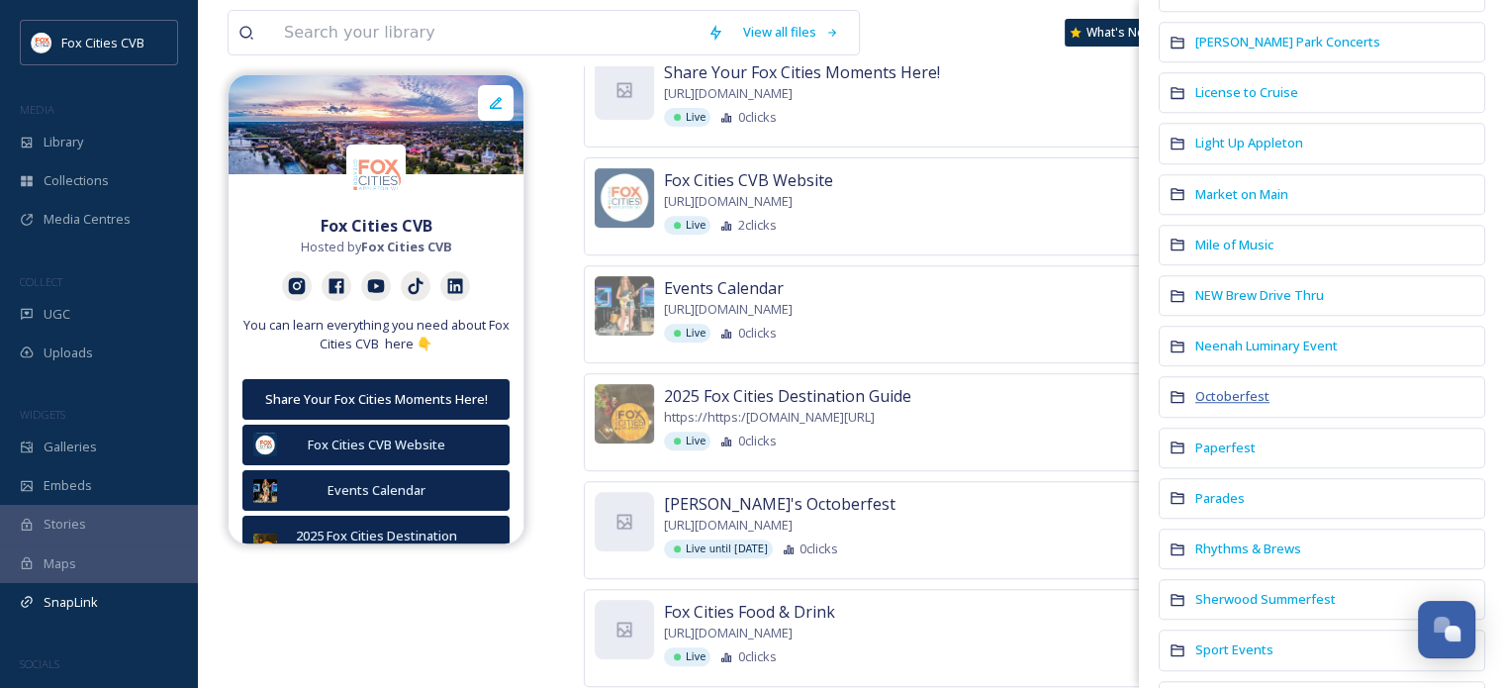
click at [1232, 387] on span "Octoberfest" at bounding box center [1232, 396] width 74 height 18
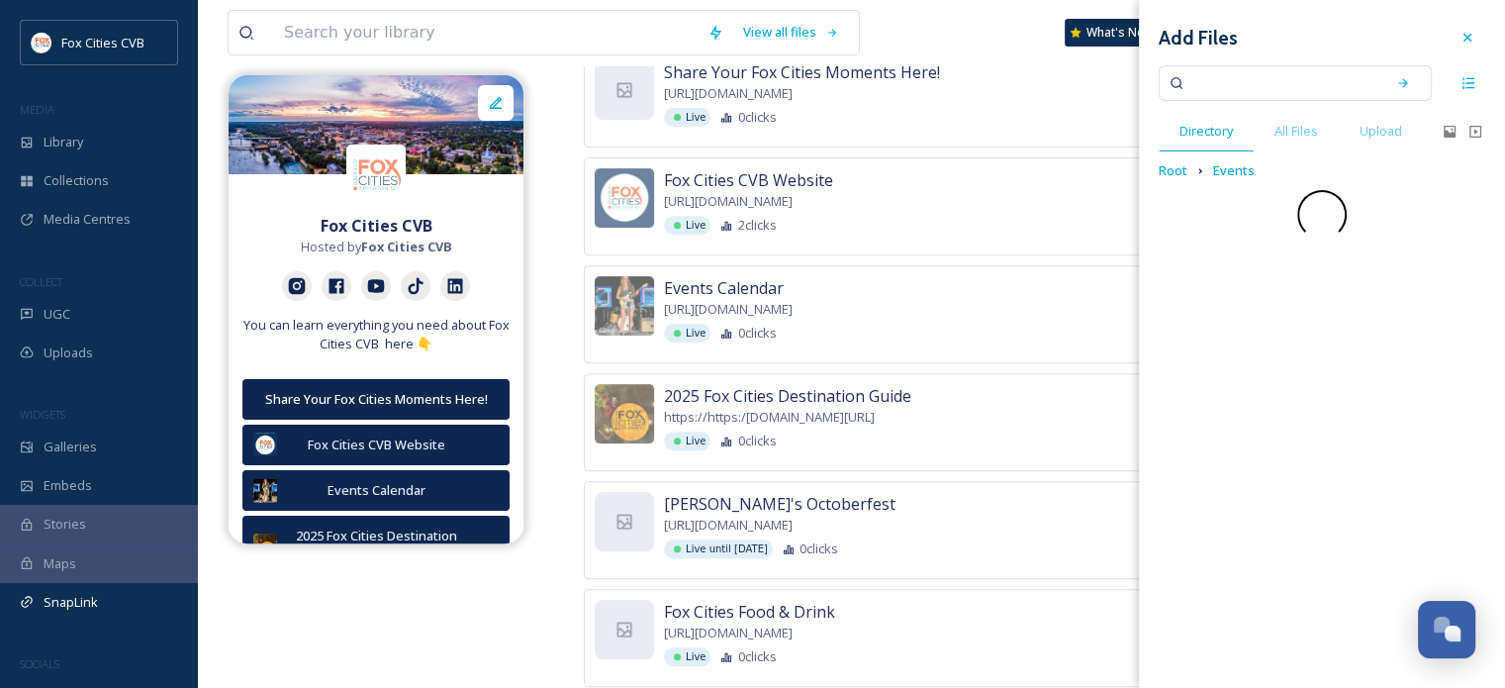
scroll to position [0, 0]
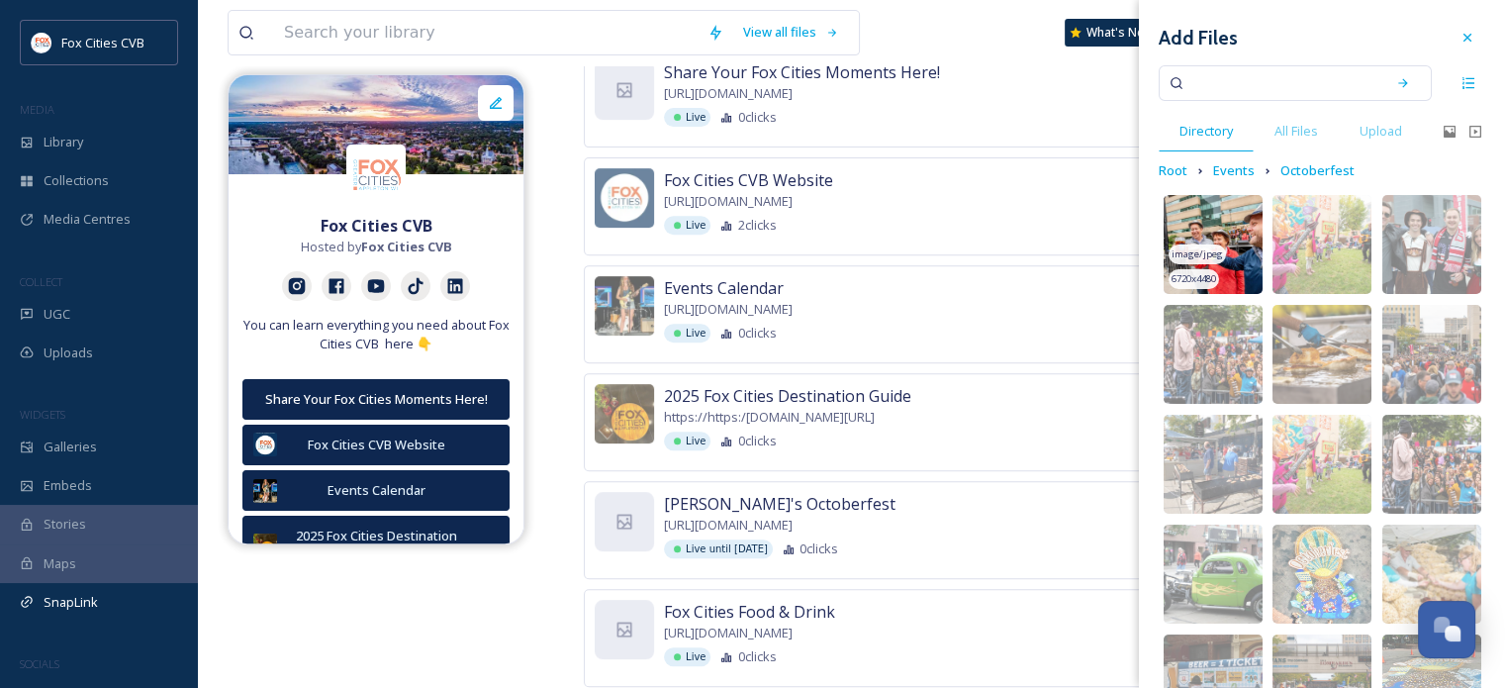
click at [1235, 241] on img at bounding box center [1213, 244] width 99 height 99
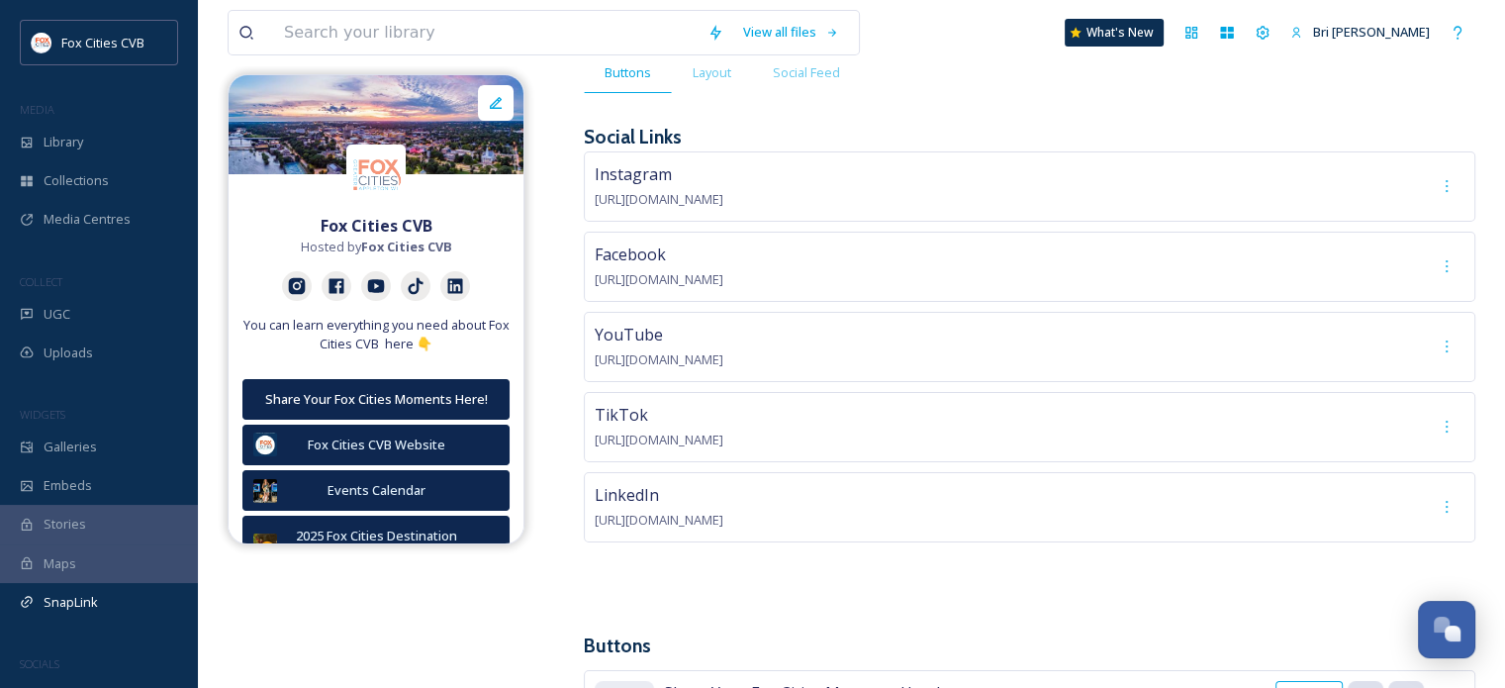
scroll to position [95, 0]
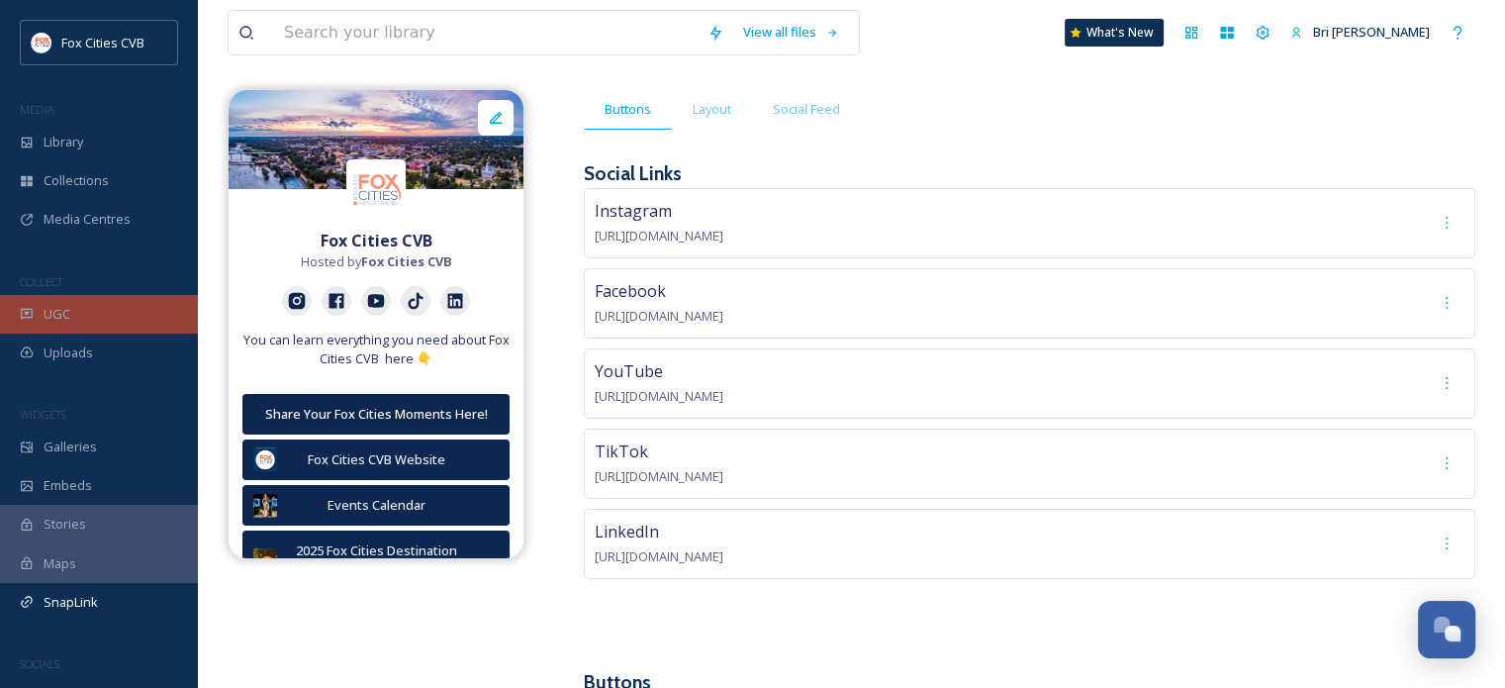
click at [83, 318] on div "UGC" at bounding box center [99, 314] width 198 height 39
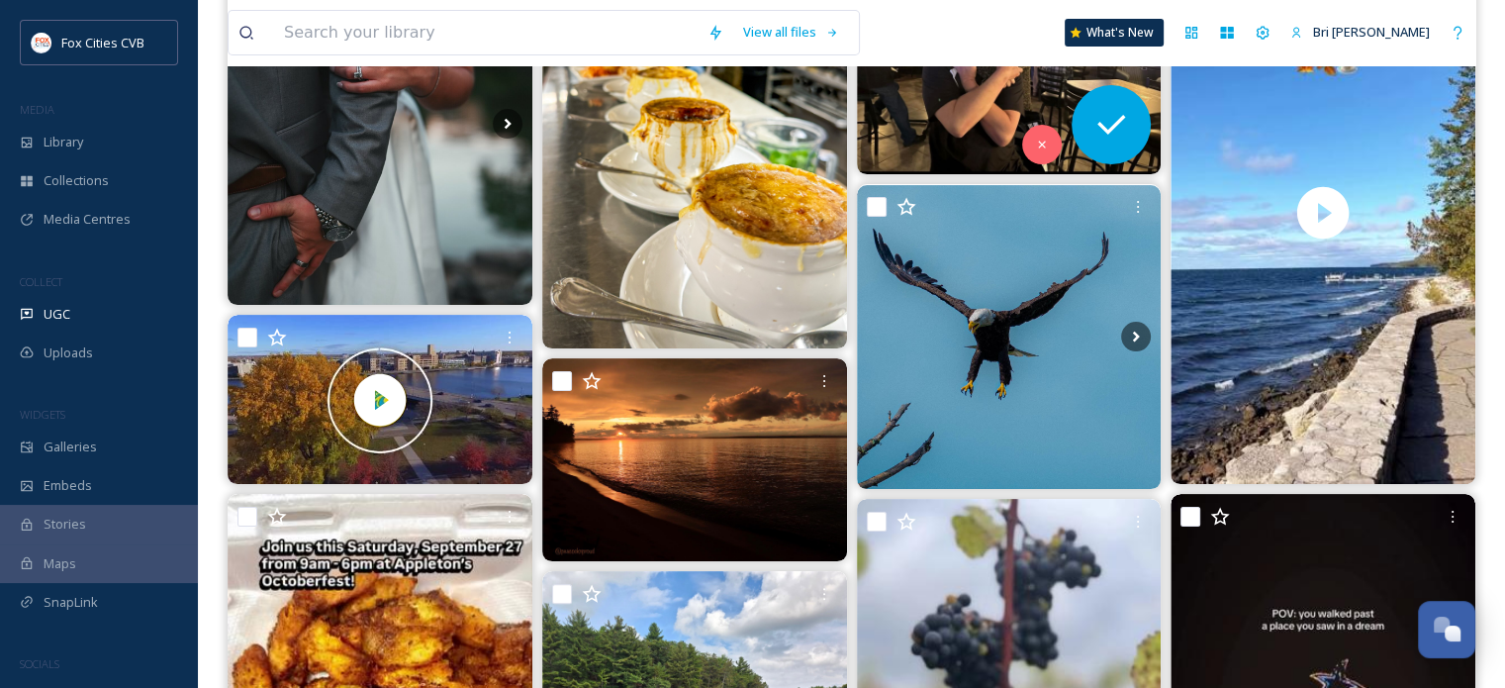
scroll to position [363, 0]
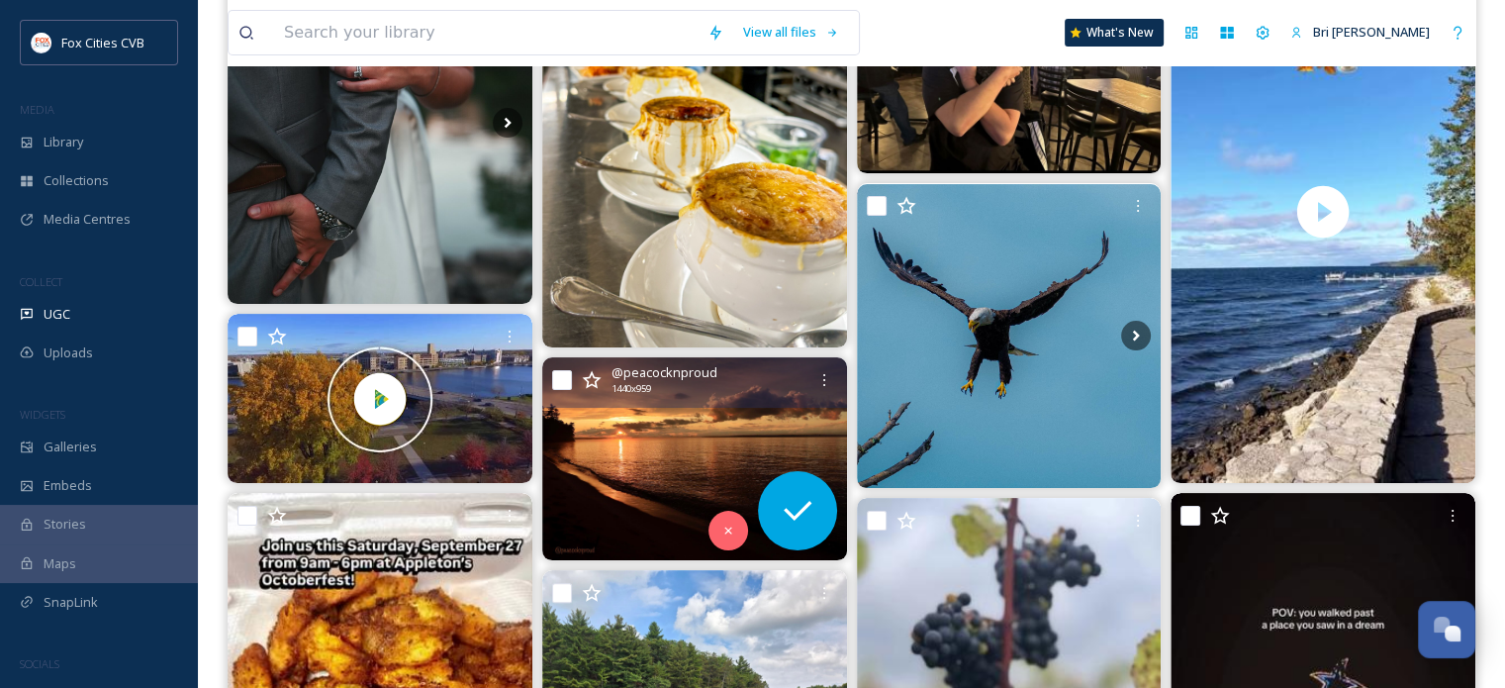
click at [679, 411] on img at bounding box center [694, 458] width 305 height 203
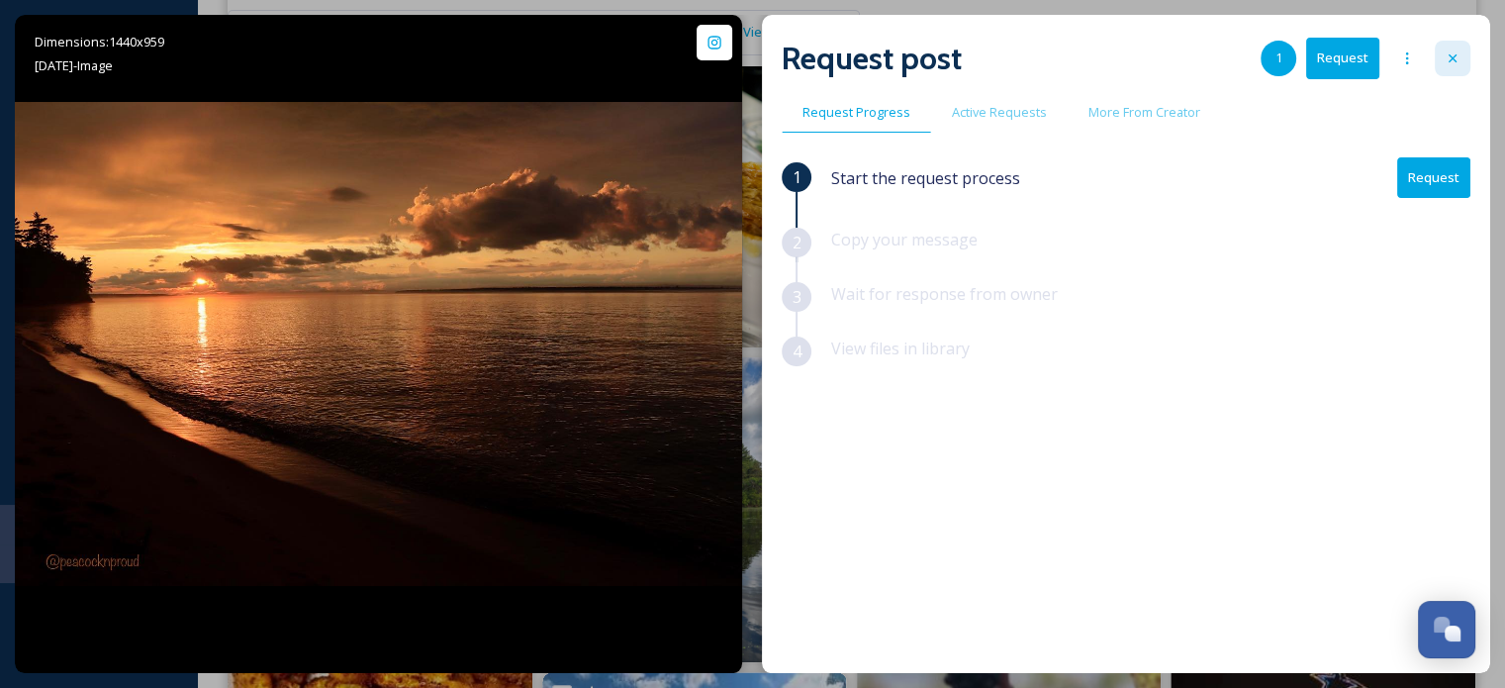
click at [1441, 51] on div at bounding box center [1453, 59] width 36 height 36
